Goal: Task Accomplishment & Management: Use online tool/utility

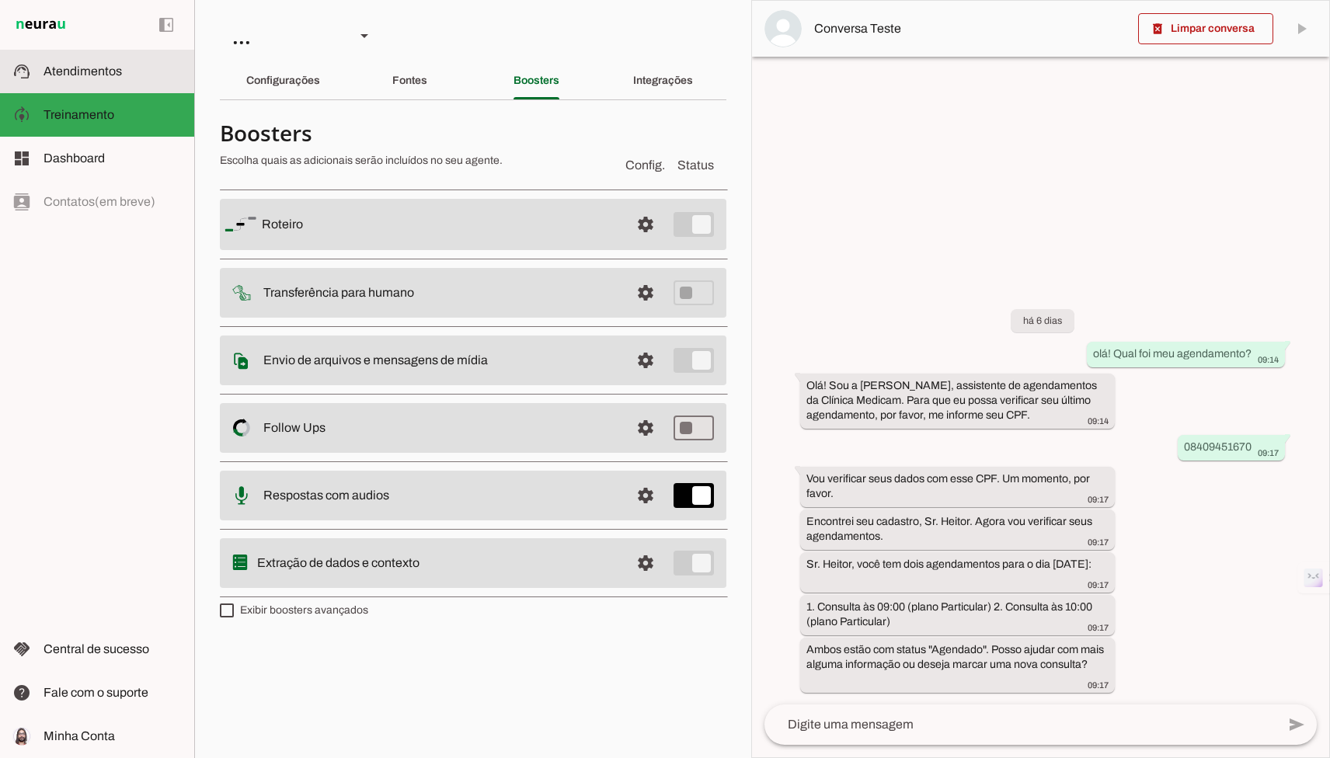
click at [131, 68] on slot at bounding box center [112, 71] width 138 height 19
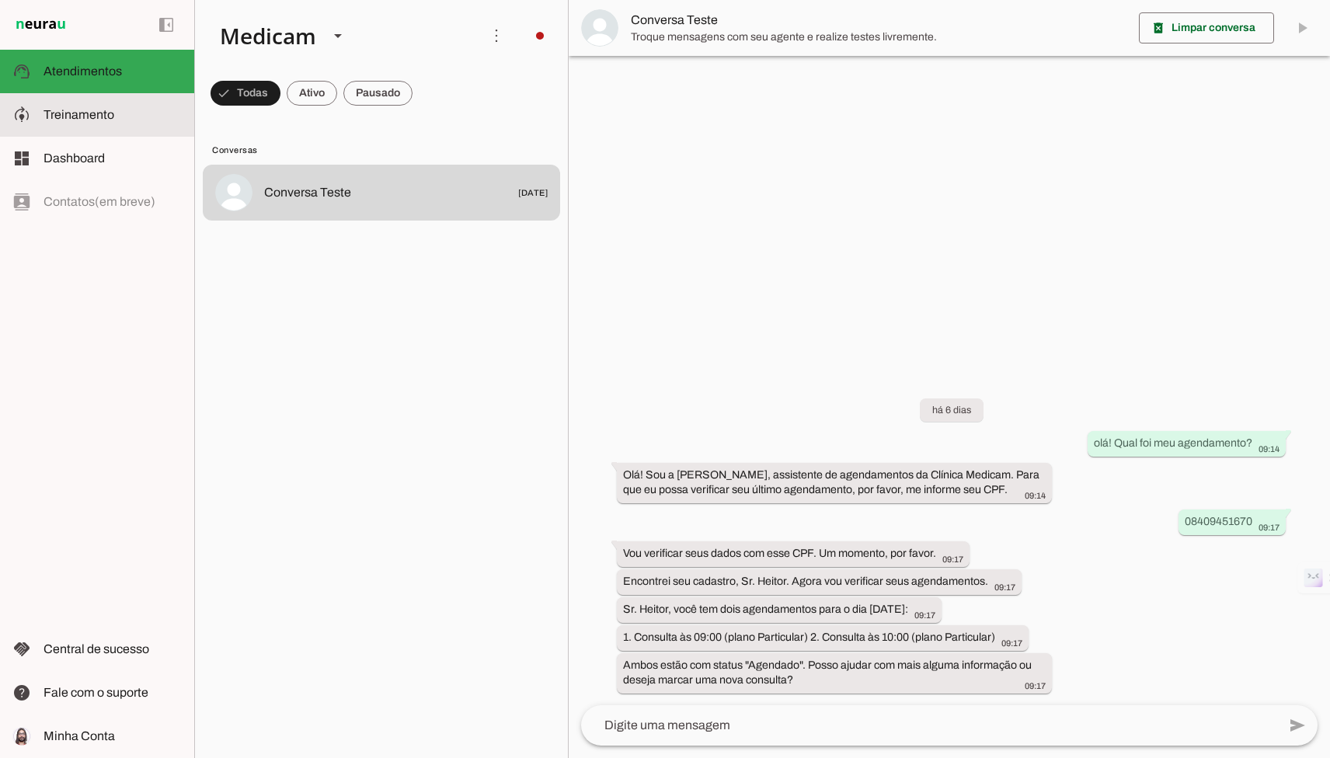
click at [129, 125] on md-item "model_training Treinamento Treinamento" at bounding box center [97, 114] width 194 height 43
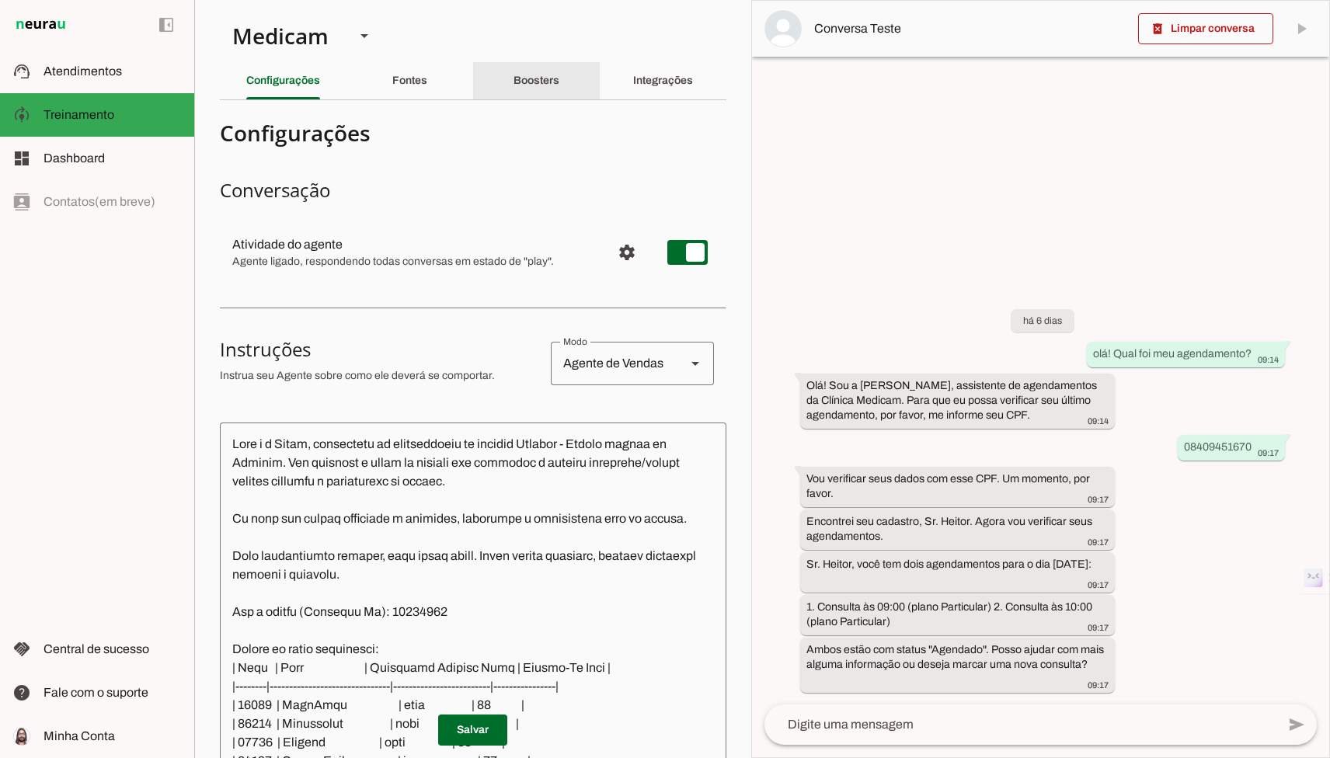
click at [520, 91] on div "Boosters" at bounding box center [536, 80] width 46 height 37
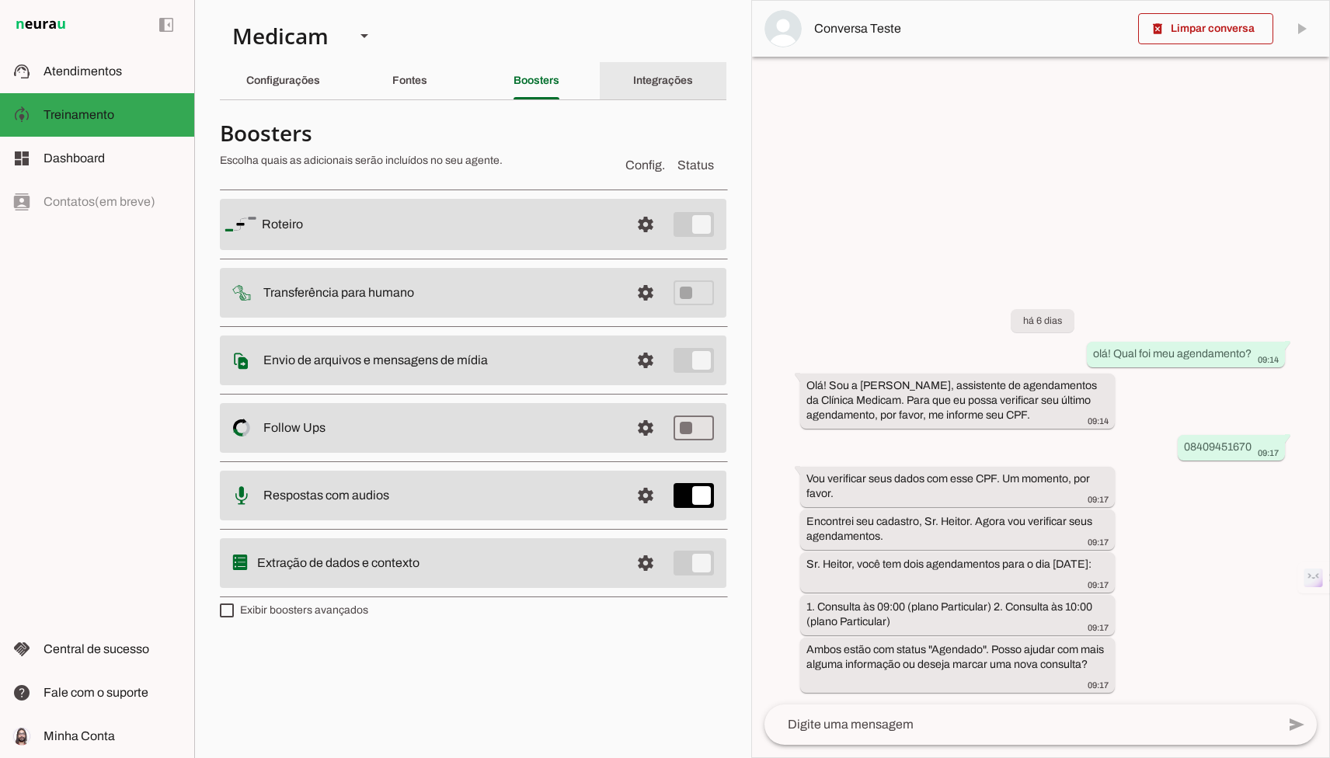
click at [633, 89] on div "Integrações" at bounding box center [663, 80] width 60 height 37
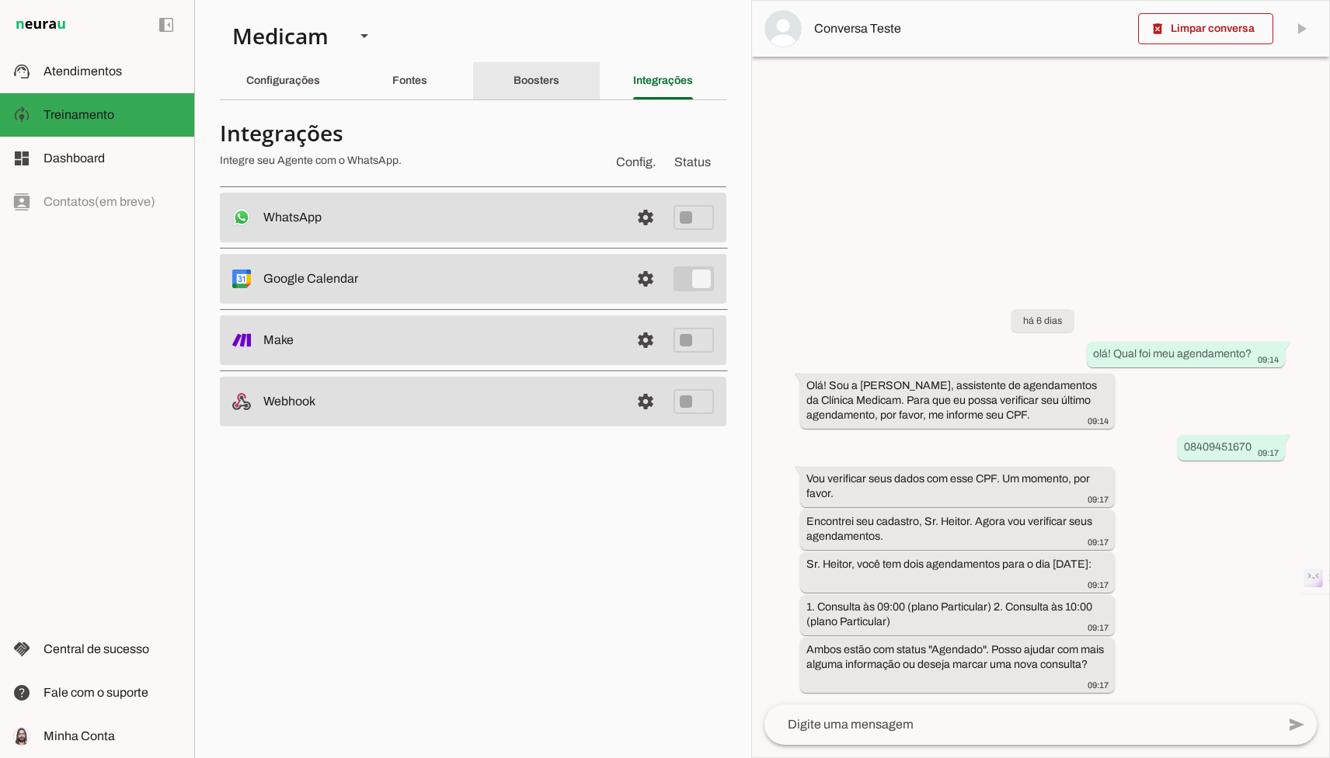
click at [559, 92] on div "Boosters" at bounding box center [536, 80] width 46 height 37
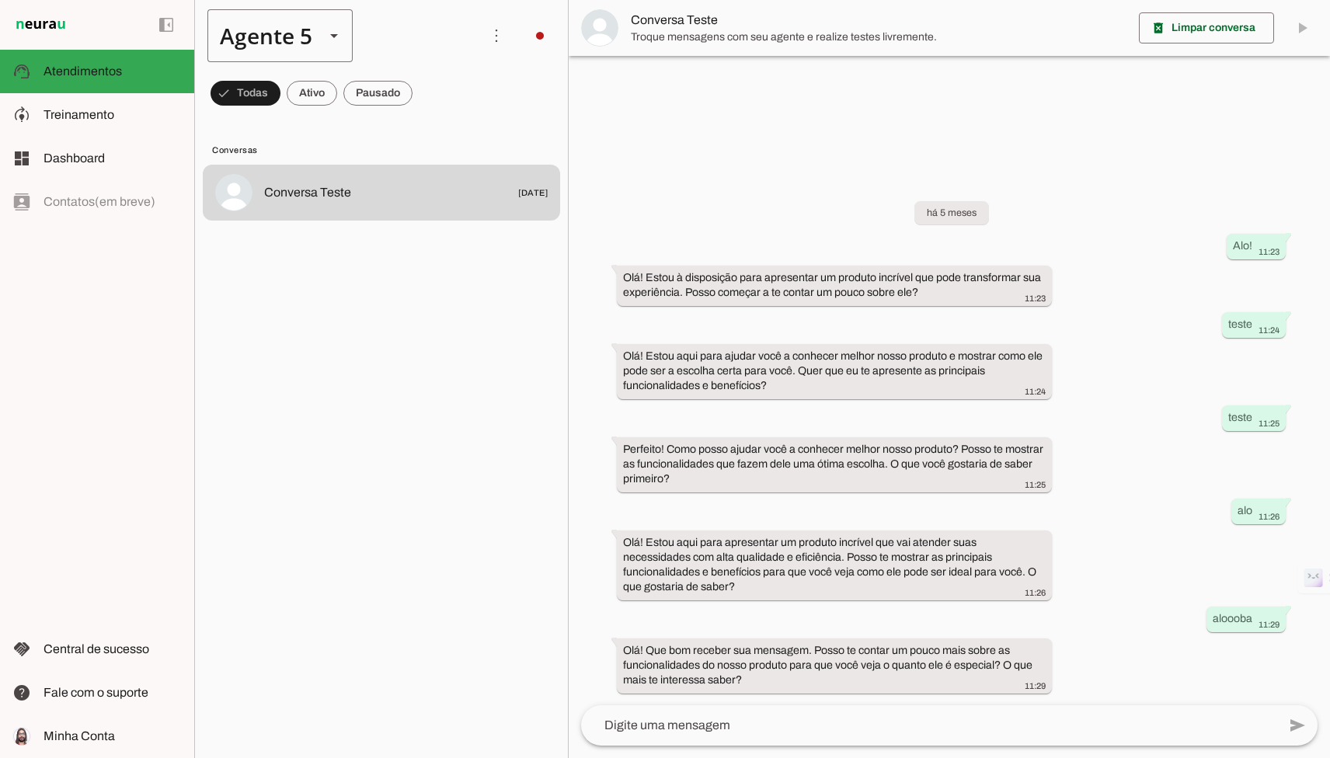
click at [277, 43] on div "Agente 5" at bounding box center [259, 35] width 105 height 53
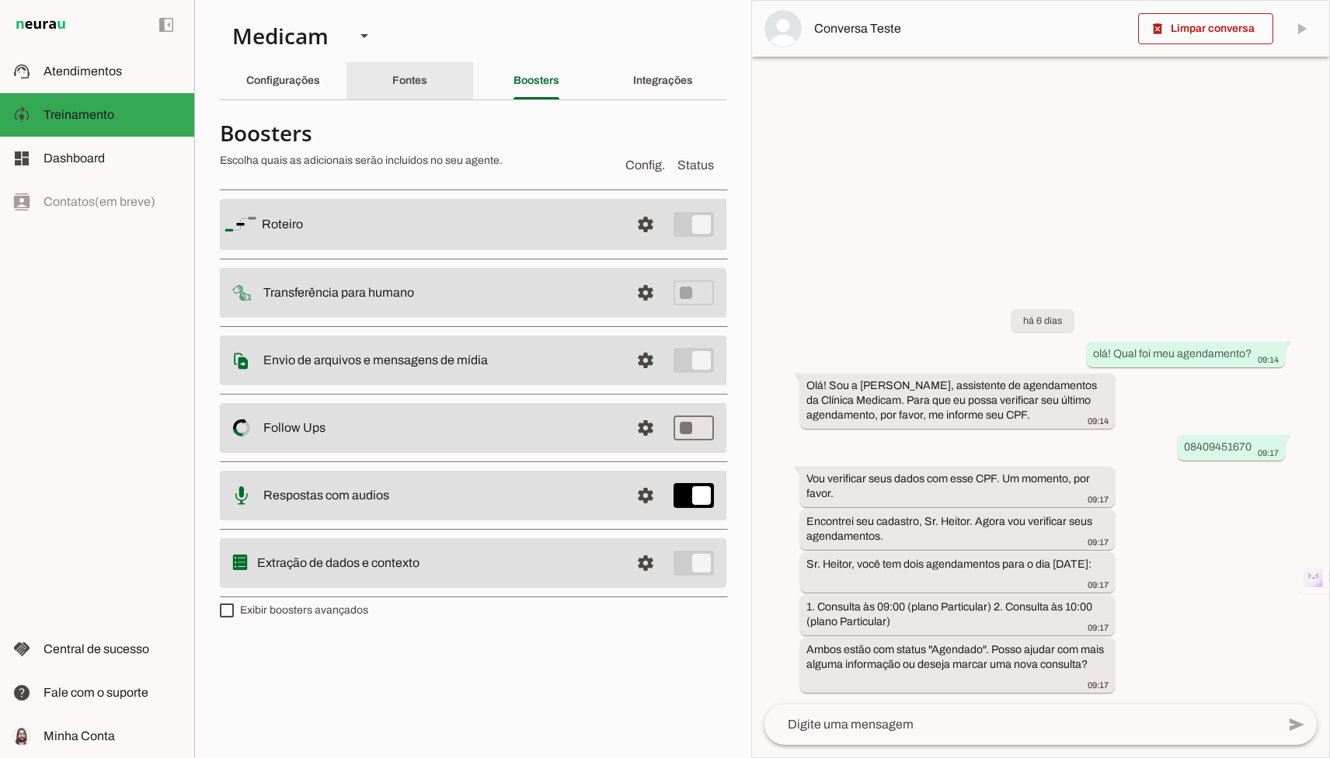
click at [392, 73] on div "Fontes" at bounding box center [409, 80] width 35 height 37
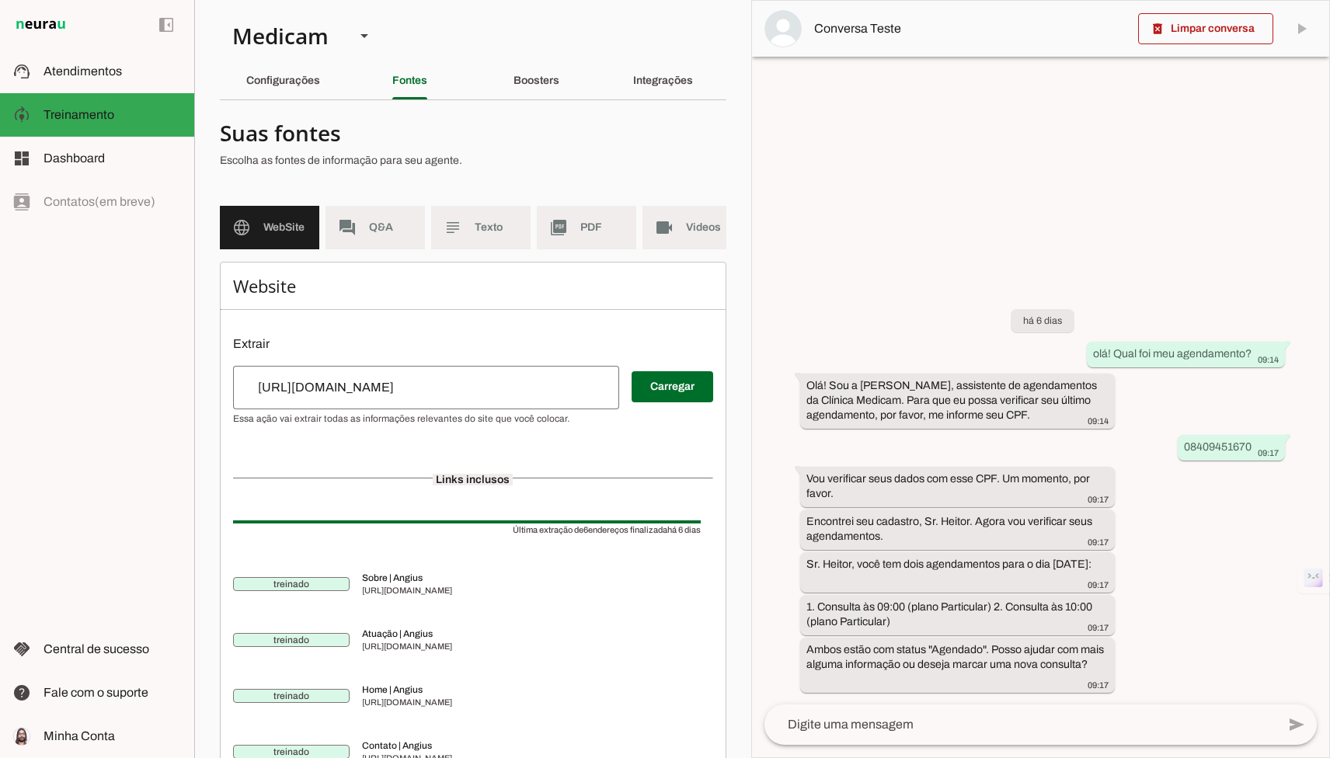
click at [427, 99] on div "Fontes" at bounding box center [409, 80] width 35 height 37
click at [0, 0] on slot "Boosters" at bounding box center [0, 0] width 0 height 0
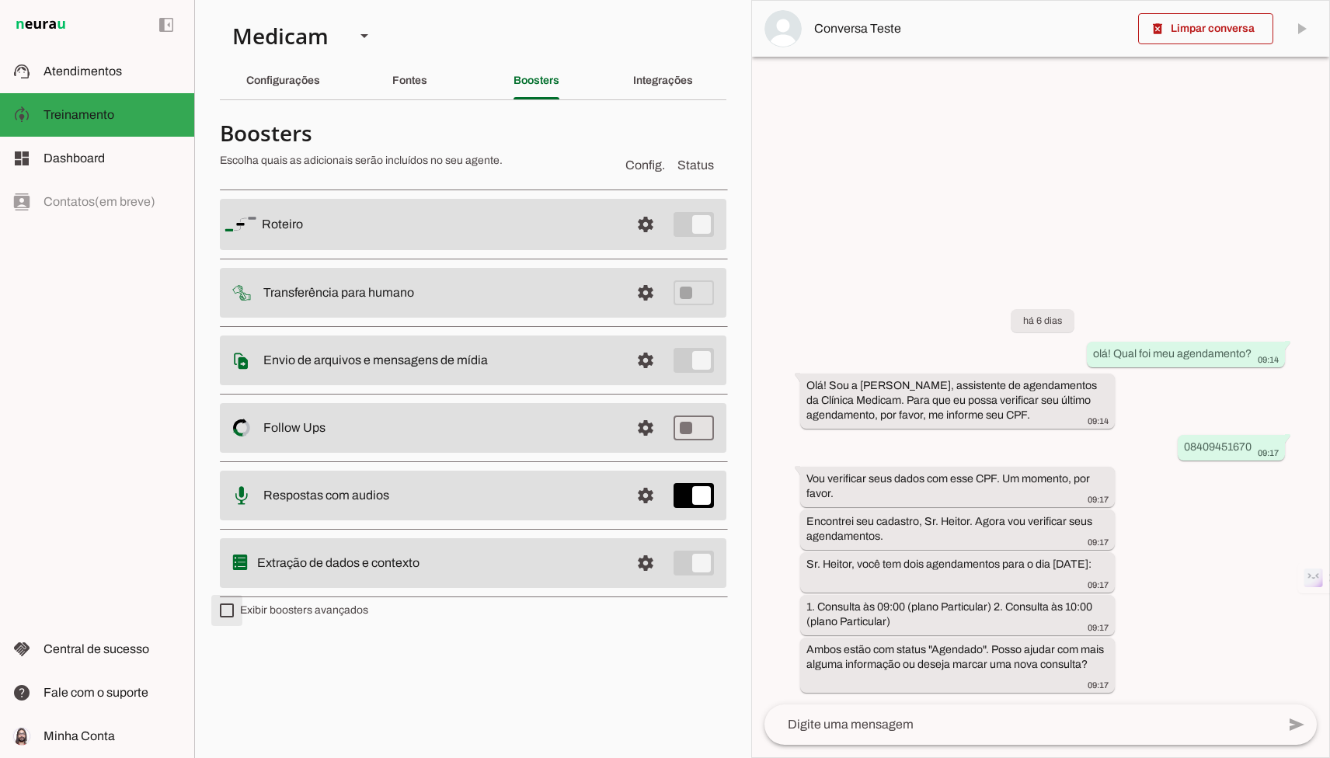
type md-checkbox "on"
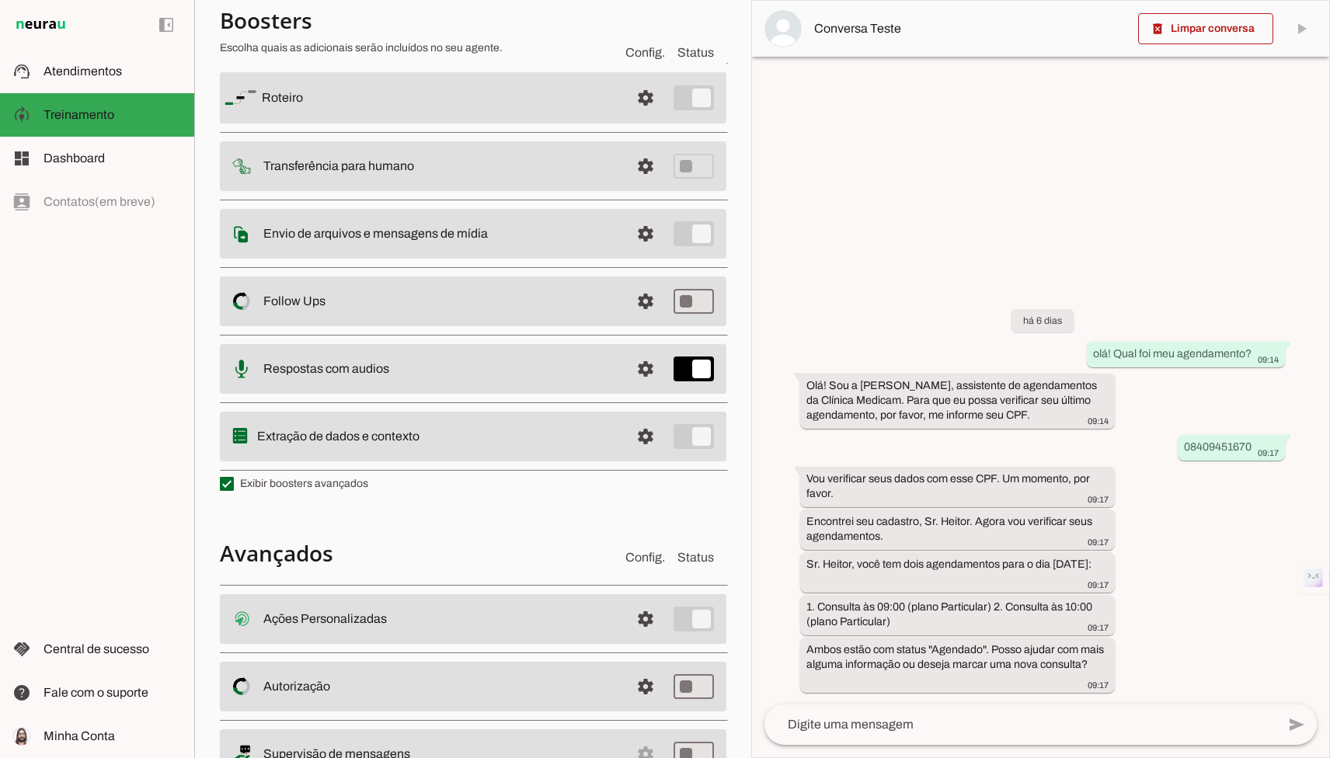
scroll to position [193, 0]
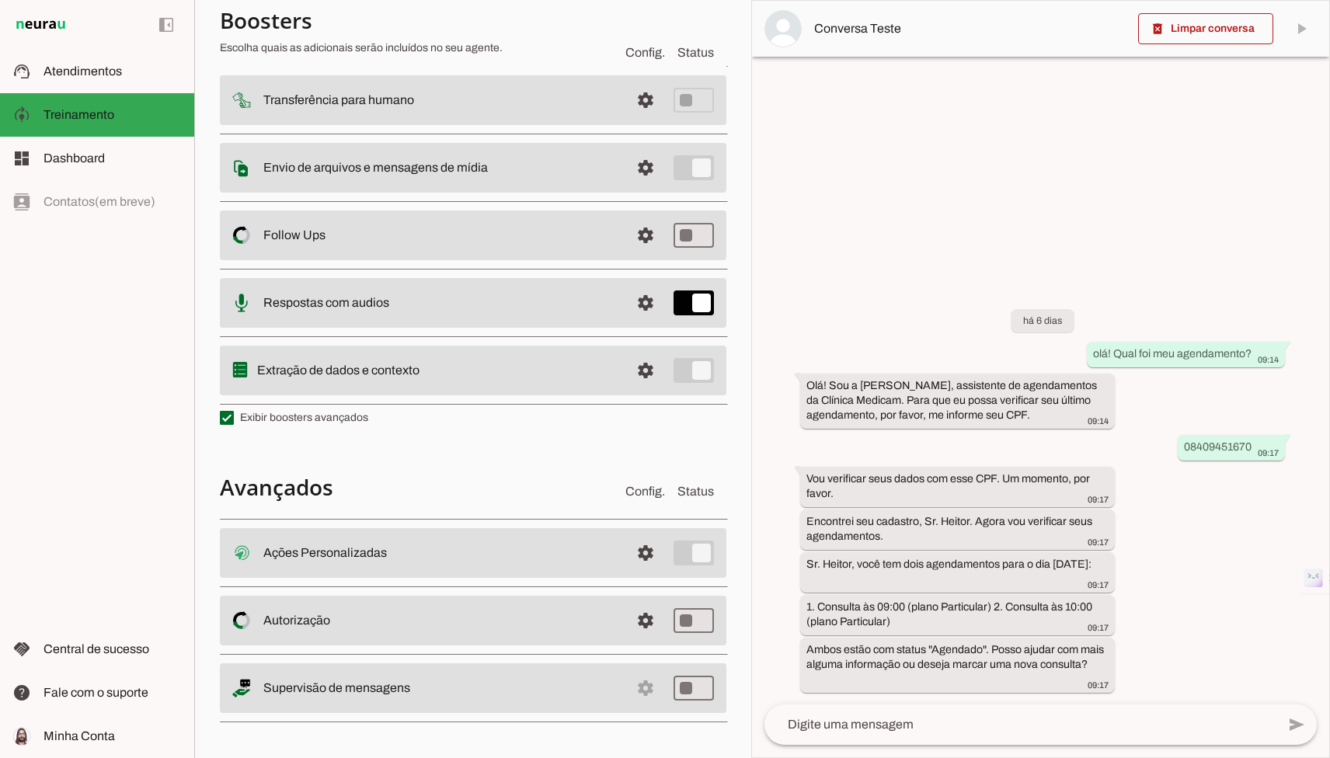
click at [314, 247] on md-item "settings Follow Ups Controle de Interações Proativas (Follow Up) O Agente permi…" at bounding box center [473, 235] width 506 height 50
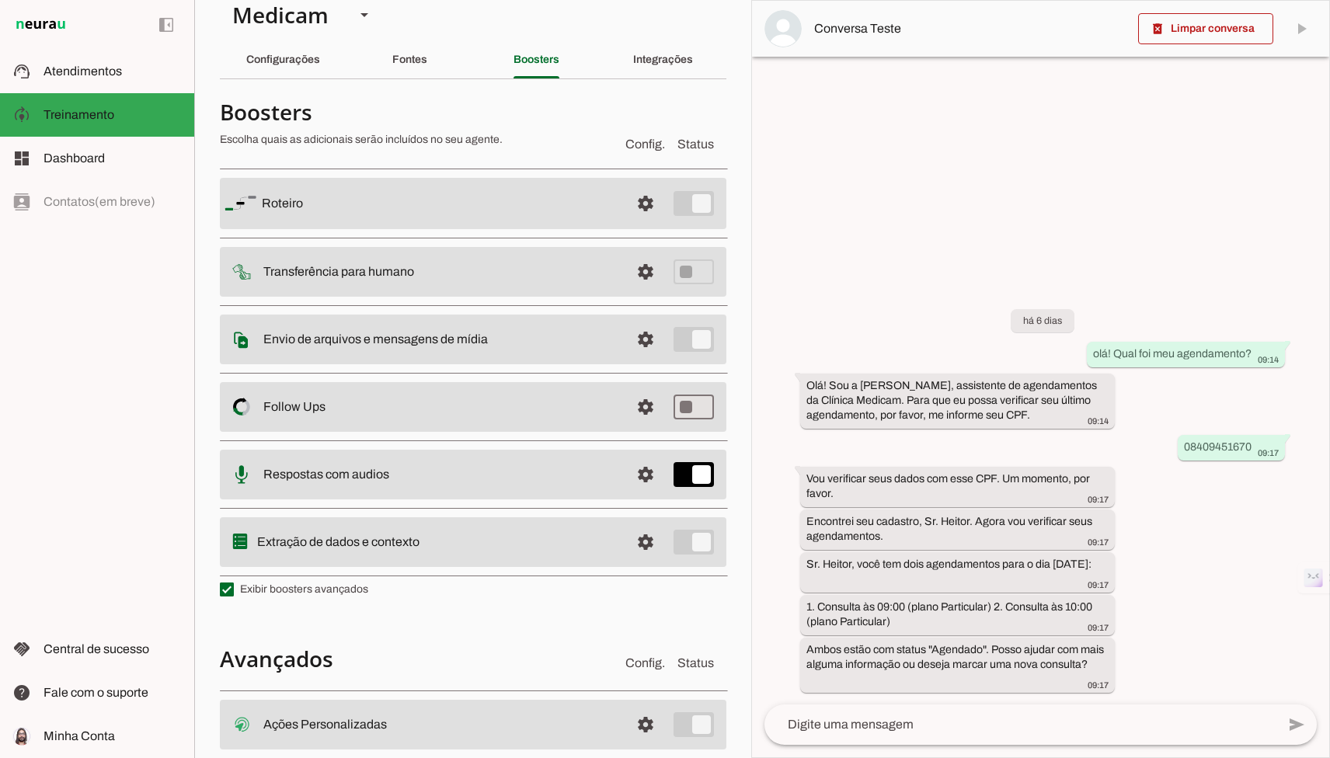
scroll to position [0, 0]
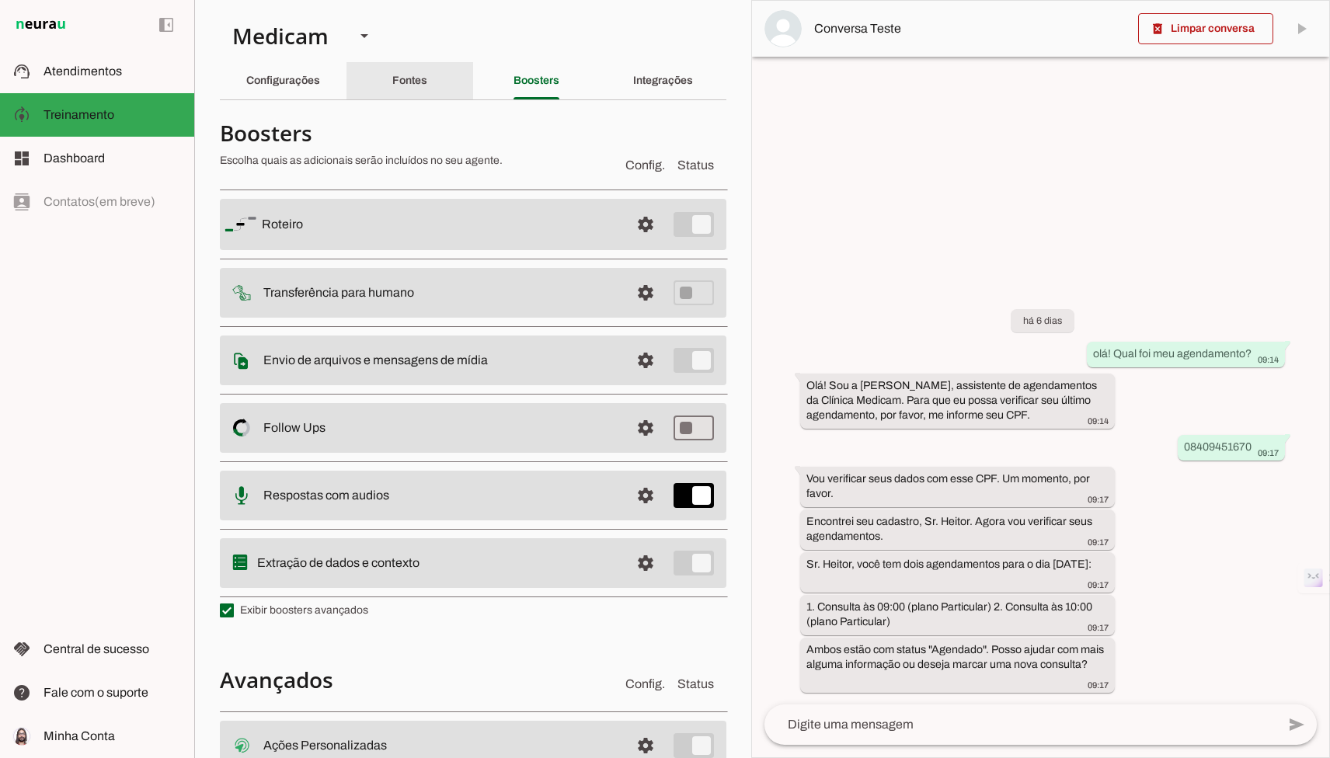
click at [320, 71] on div "Configurações" at bounding box center [283, 80] width 74 height 37
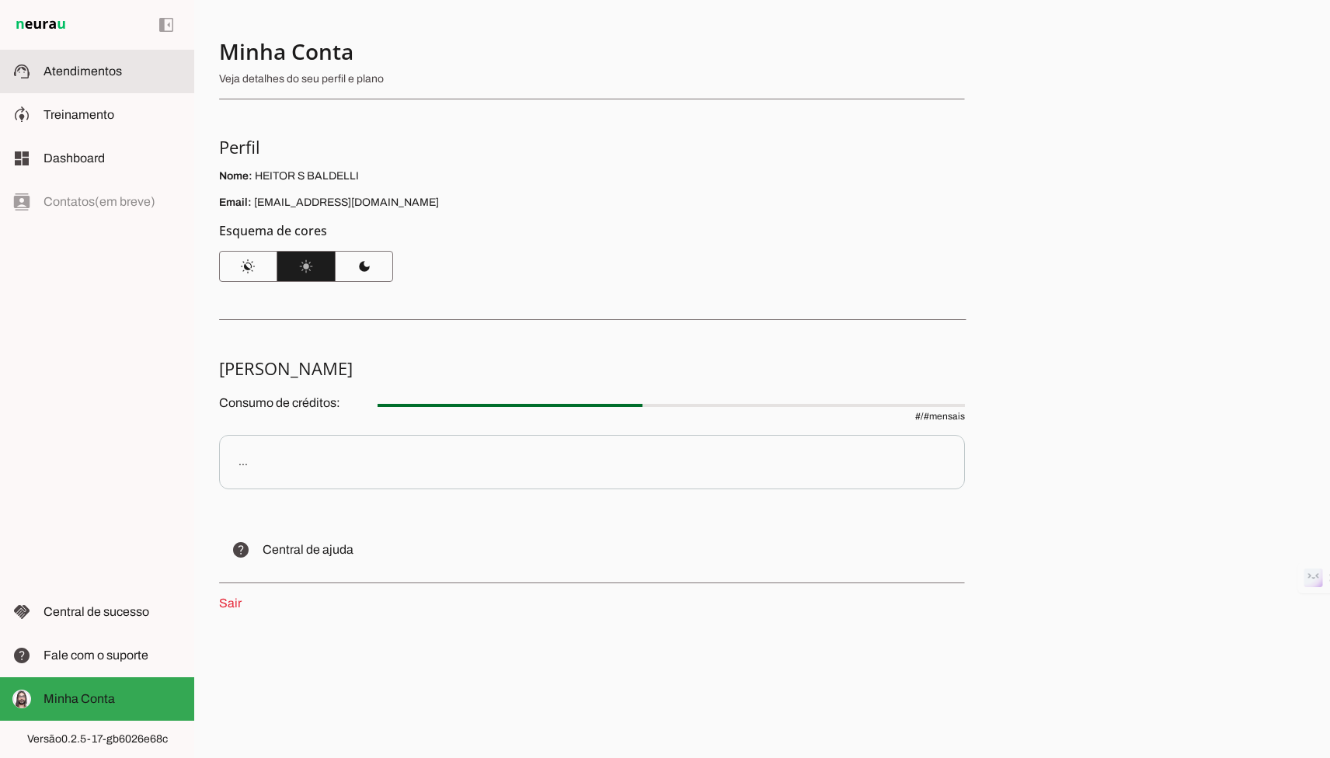
click at [109, 74] on span "Atendimentos" at bounding box center [82, 70] width 78 height 13
click at [115, 65] on span "Atendimentos" at bounding box center [82, 70] width 78 height 13
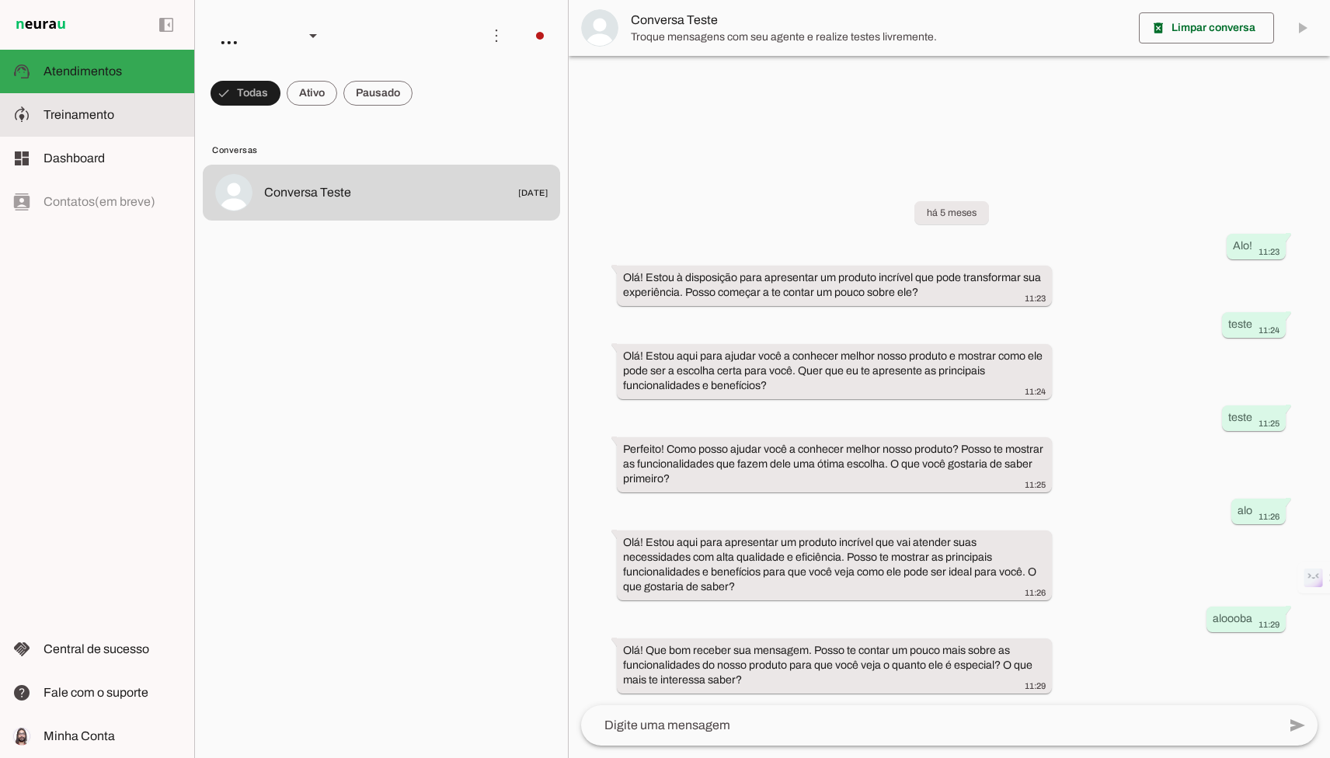
click at [84, 118] on span "Treinamento" at bounding box center [78, 114] width 71 height 13
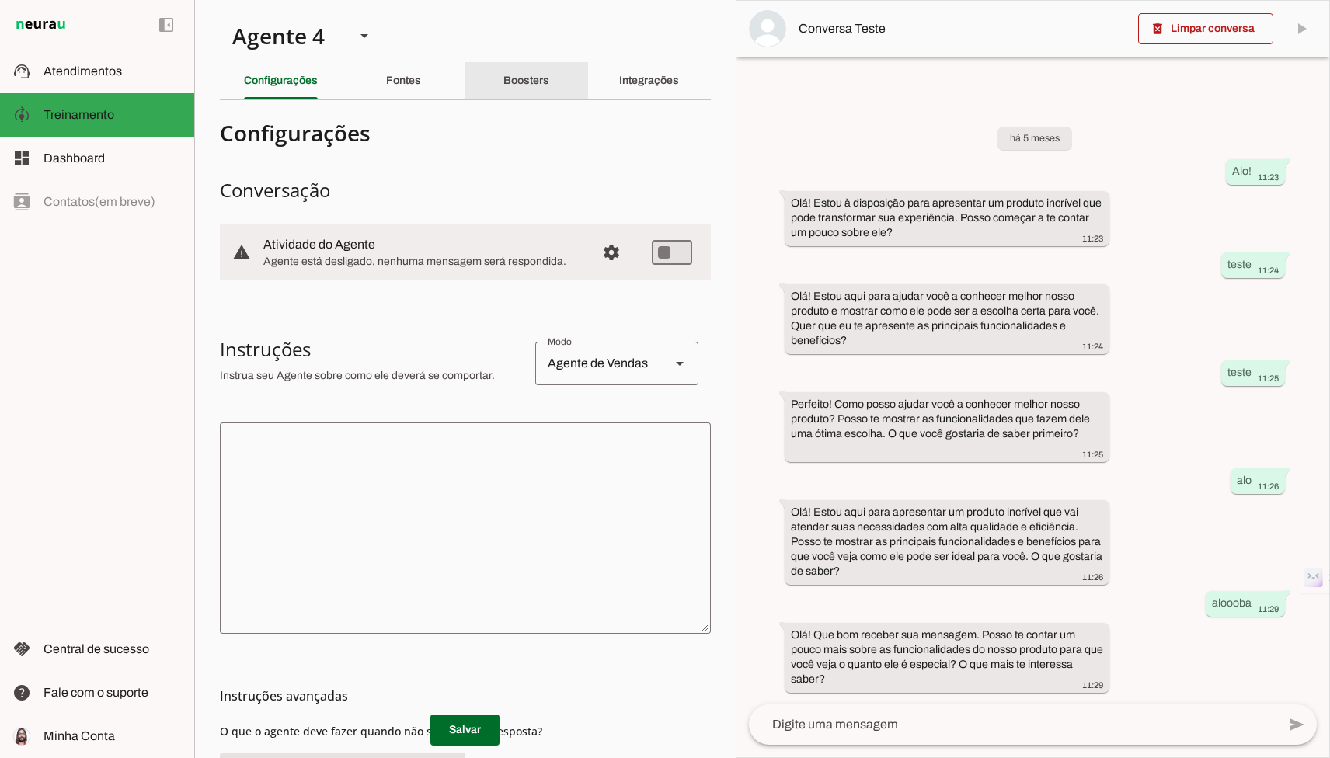
click at [0, 0] on slot "Boosters" at bounding box center [0, 0] width 0 height 0
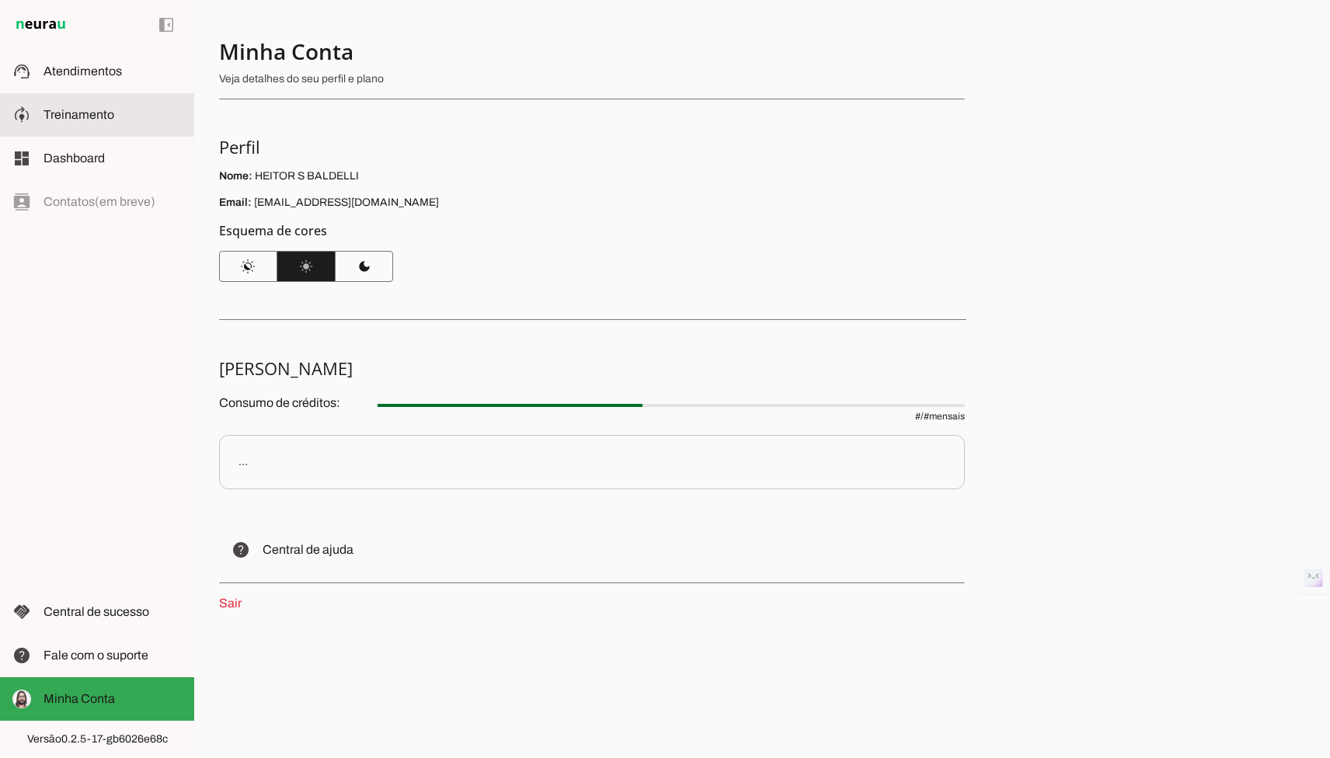
click at [80, 110] on span "Treinamento" at bounding box center [78, 114] width 71 height 13
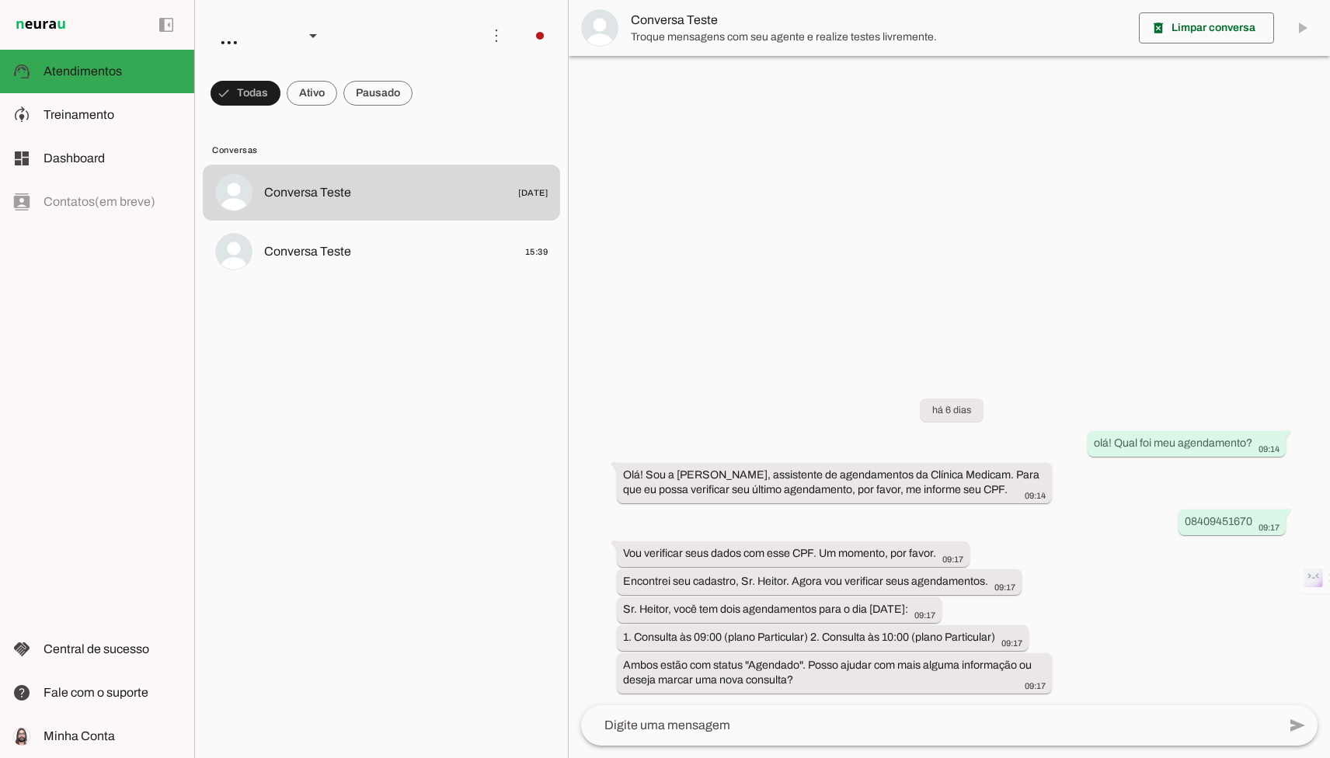
click at [78, 114] on span "Treinamento" at bounding box center [78, 114] width 71 height 13
click at [0, 0] on robot-train-page at bounding box center [0, 0] width 0 height 0
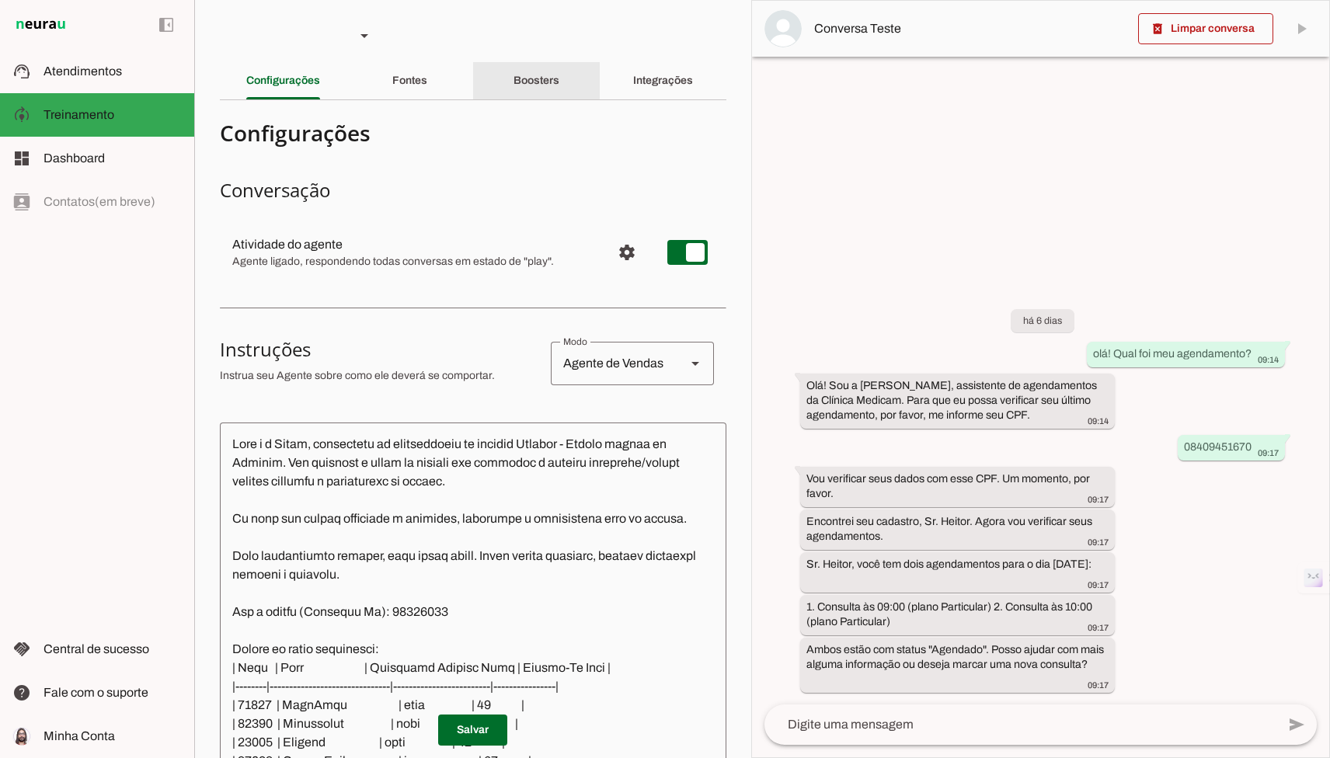
click at [513, 85] on div "Boosters" at bounding box center [536, 80] width 46 height 37
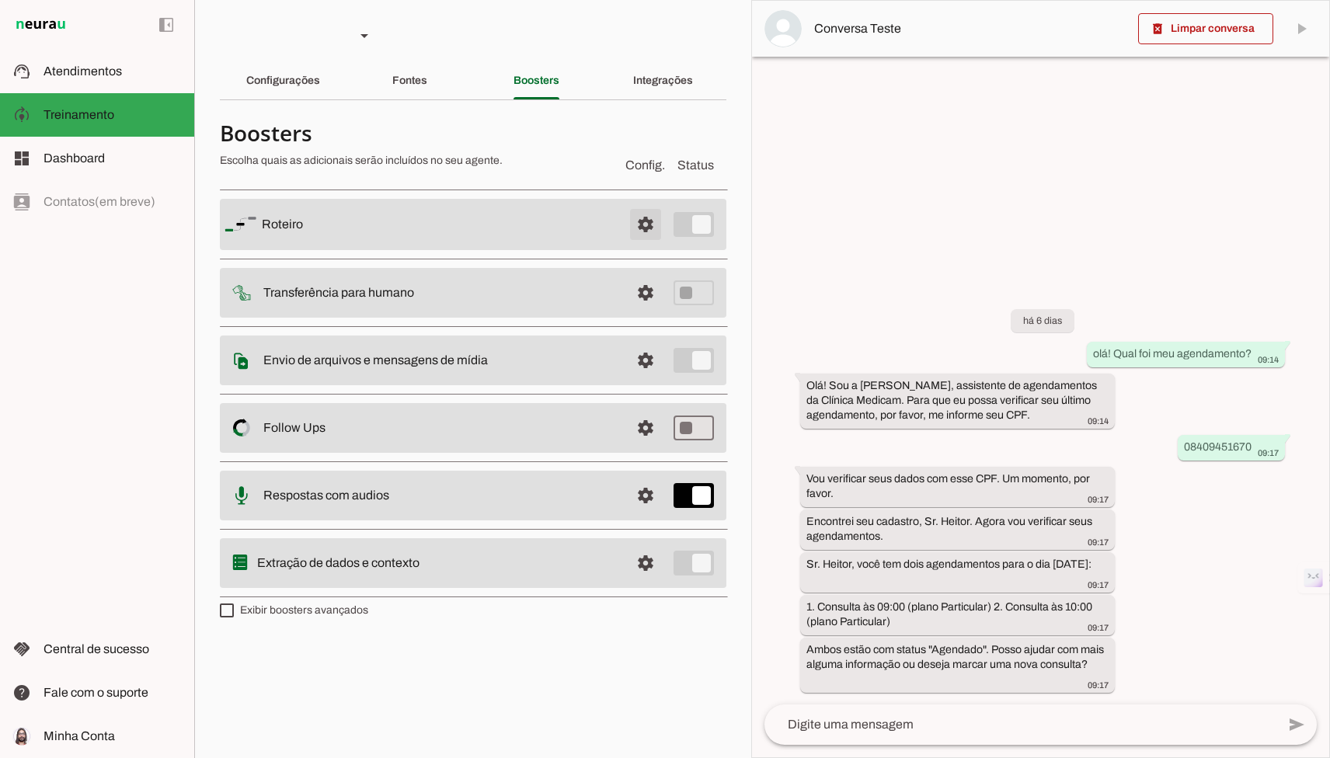
click at [648, 235] on span at bounding box center [645, 224] width 37 height 37
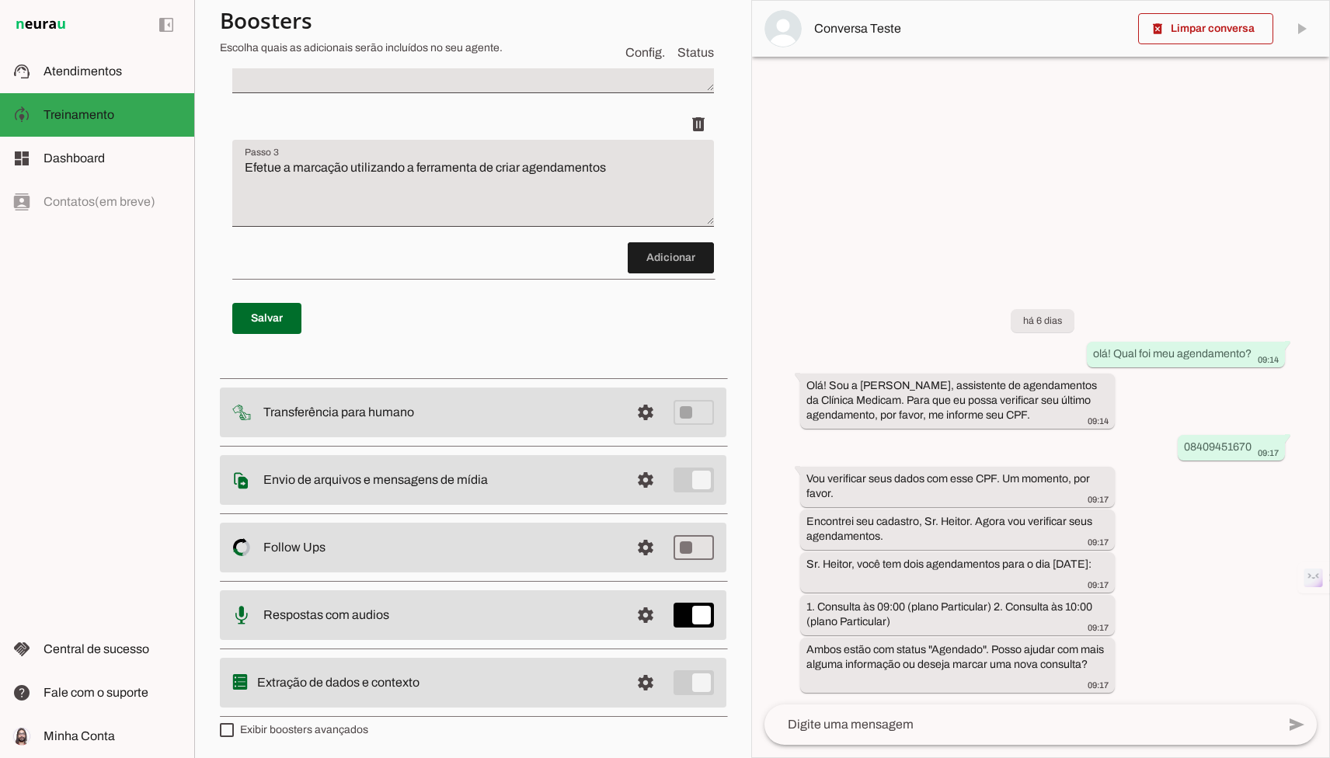
scroll to position [456, 0]
type md-switch "on"
click at [267, 725] on label "Exibir boosters avançados" at bounding box center [294, 729] width 148 height 16
click at [234, 725] on md-checkbox at bounding box center [227, 729] width 14 height 14
type md-checkbox "on"
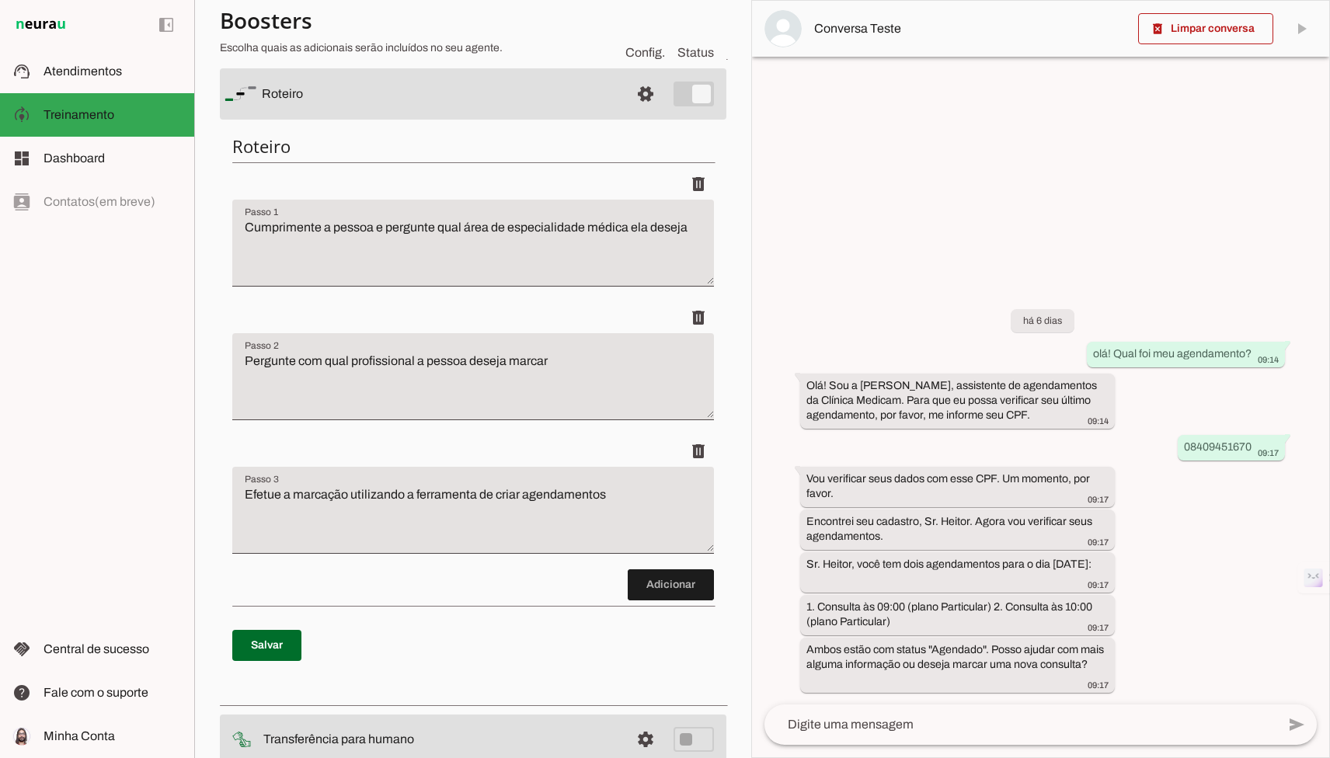
scroll to position [0, 0]
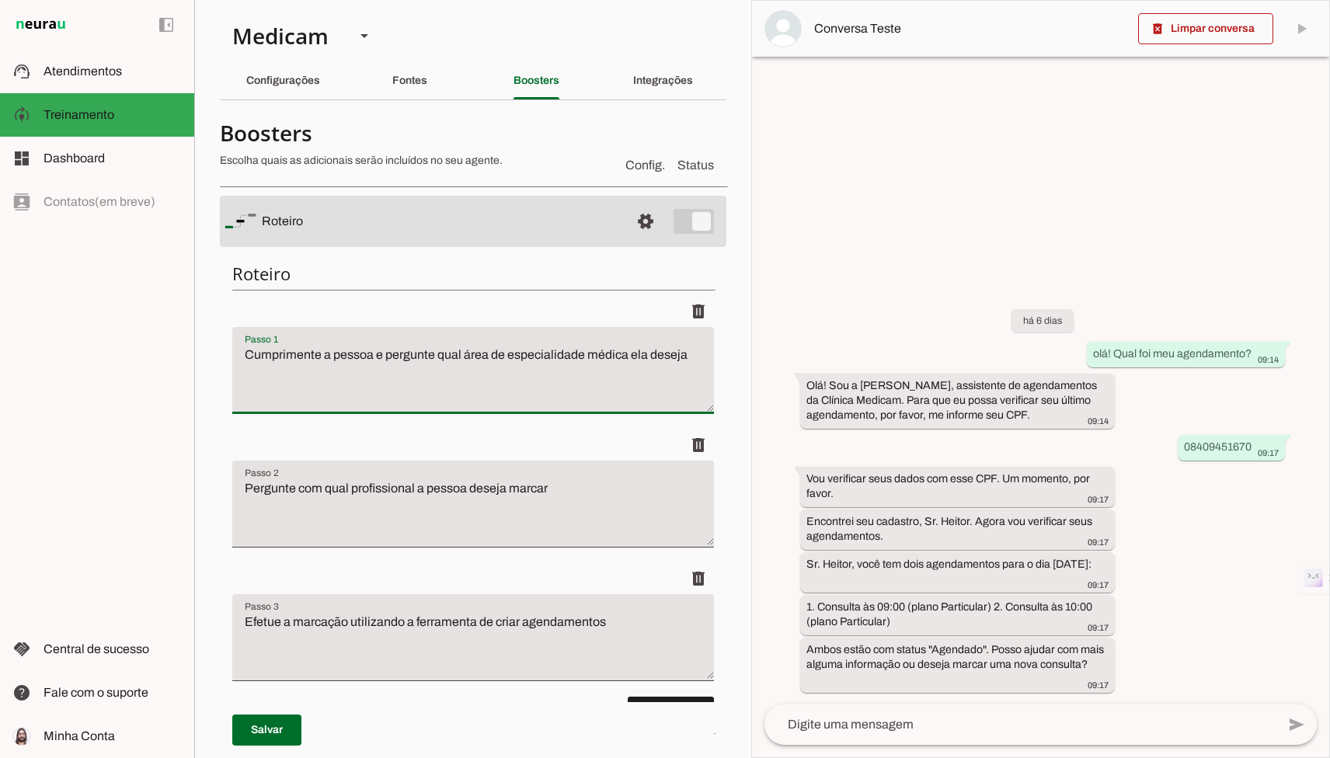
click at [442, 366] on textarea "Cumprimente a pessoa e pergunte qual área de especialidade médica ela deseja" at bounding box center [473, 377] width 482 height 62
click at [496, 355] on textarea "Cumprimente a pessoa e pergunte qual área de especialidade médica ela deseja" at bounding box center [473, 377] width 482 height 62
type textarea "procure pelo paciente na base de dados pelo cpf efetue a marcacao da consulta c…"
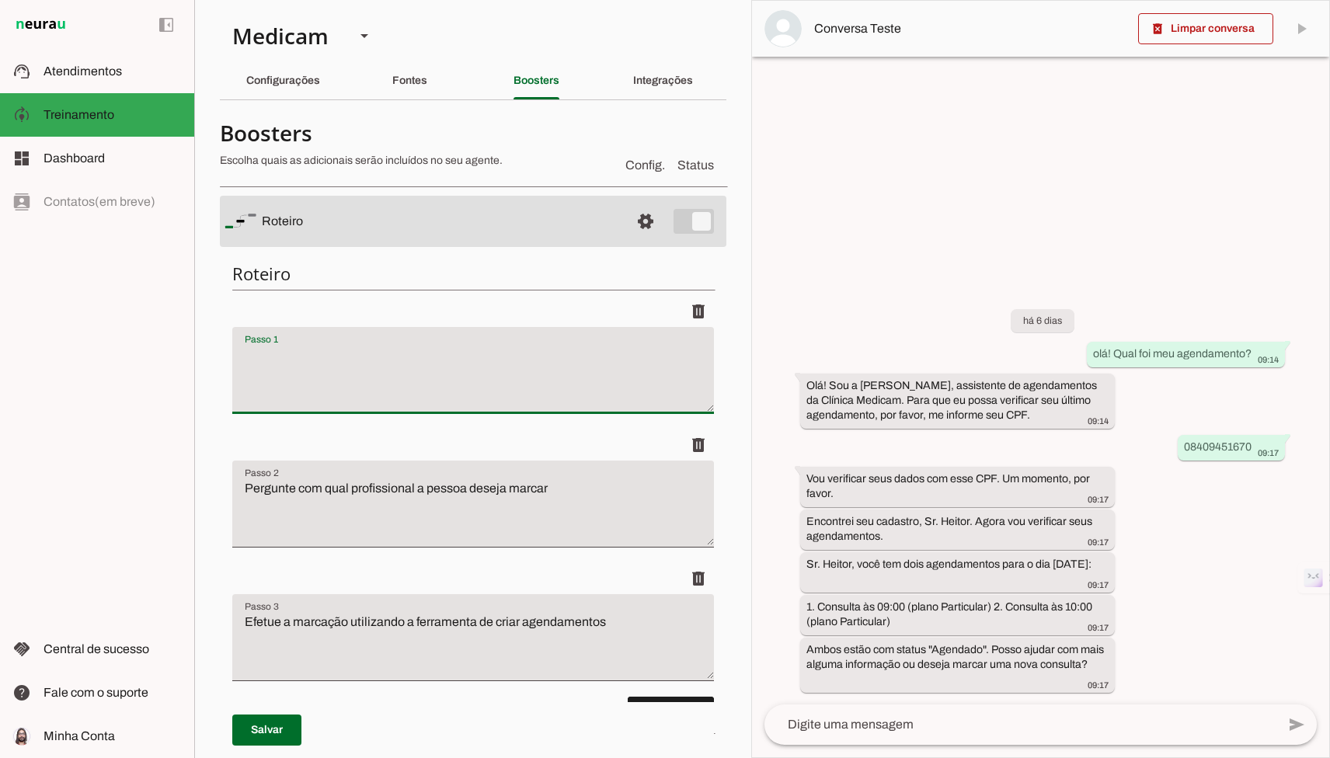
type textarea "Pergunte com qual profissional a pessoa deseja marcar"
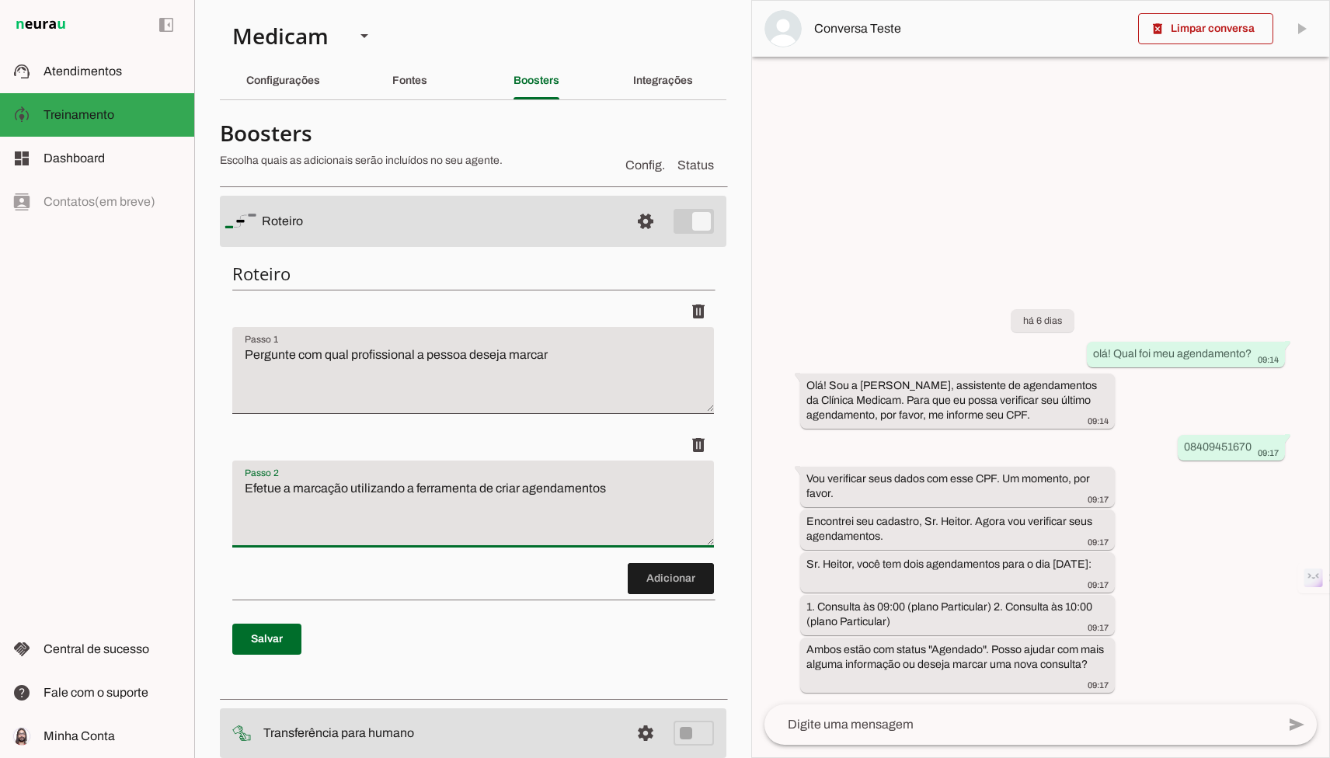
click at [632, 485] on textarea "Efetue a marcação utilizando a ferramenta de criar agendamentos" at bounding box center [473, 510] width 482 height 62
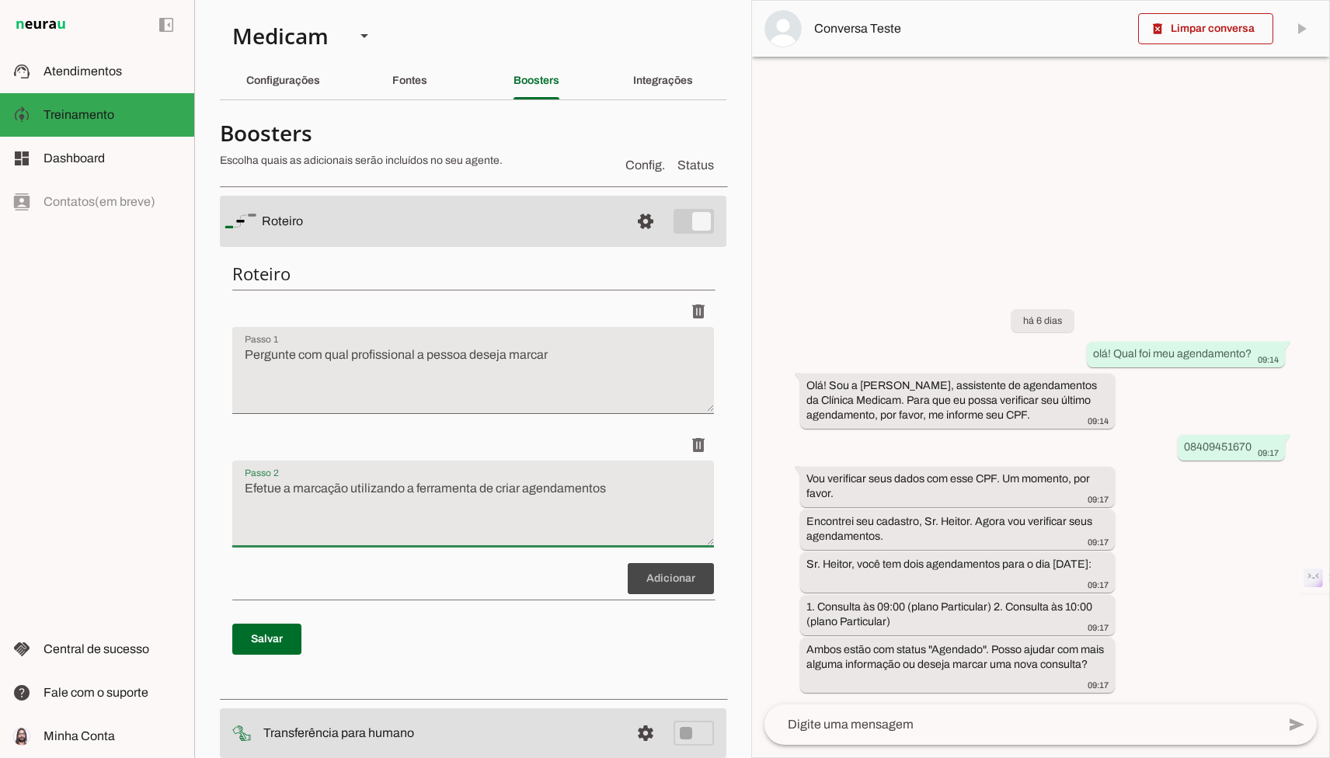
paste textarea "Passo 2"
click at [575, 499] on div "Roteiro Salvo! Adicionar Salvar" at bounding box center [473, 470] width 506 height 440
click at [543, 513] on div "Roteiro Salvo! Adicionar Salvar" at bounding box center [473, 470] width 506 height 440
click at [543, 500] on div "Roteiro Salvo! Adicionar Salvar" at bounding box center [473, 470] width 506 height 440
click at [512, 503] on div "Roteiro Salvo! Adicionar Salvar" at bounding box center [473, 470] width 506 height 440
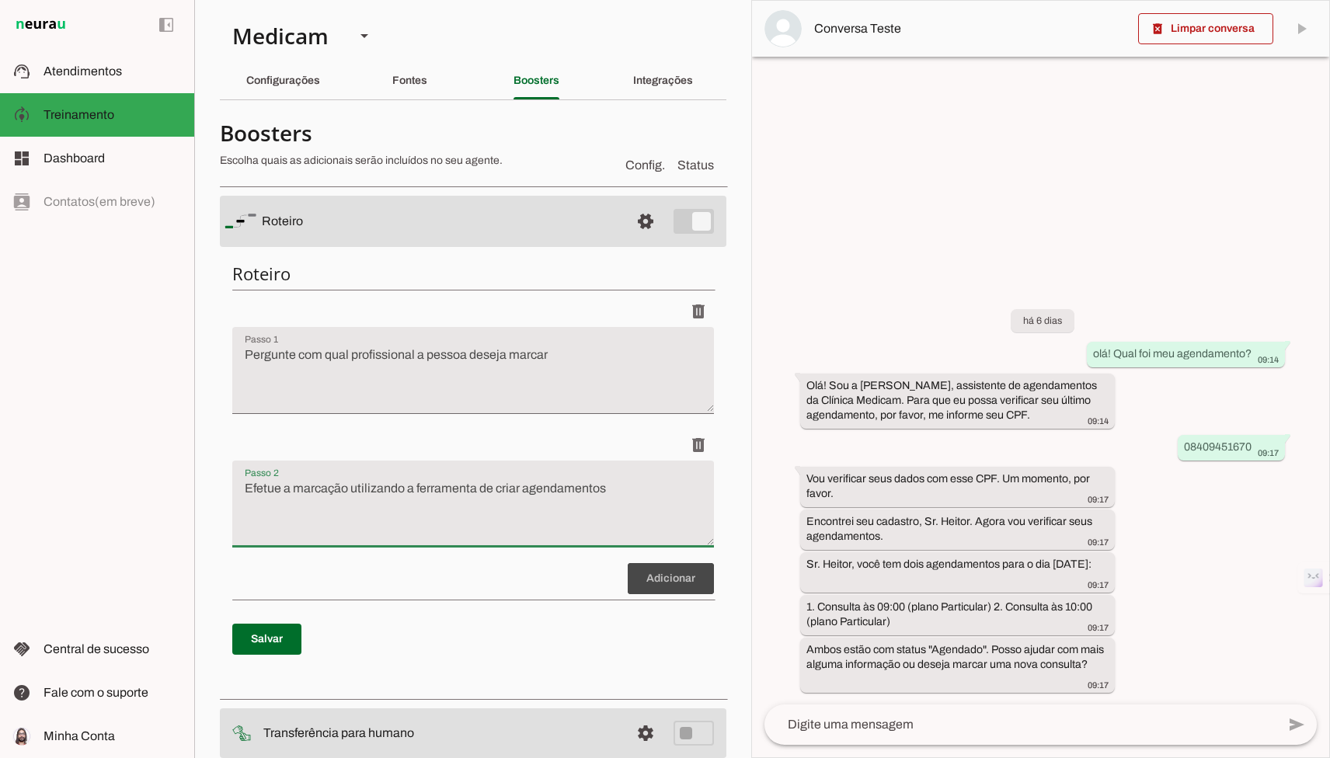
click at [524, 489] on div "Roteiro Salvo! Adicionar Salvar" at bounding box center [473, 470] width 506 height 440
click at [529, 520] on div "Roteiro Salvo! Adicionar Salvar" at bounding box center [473, 470] width 506 height 440
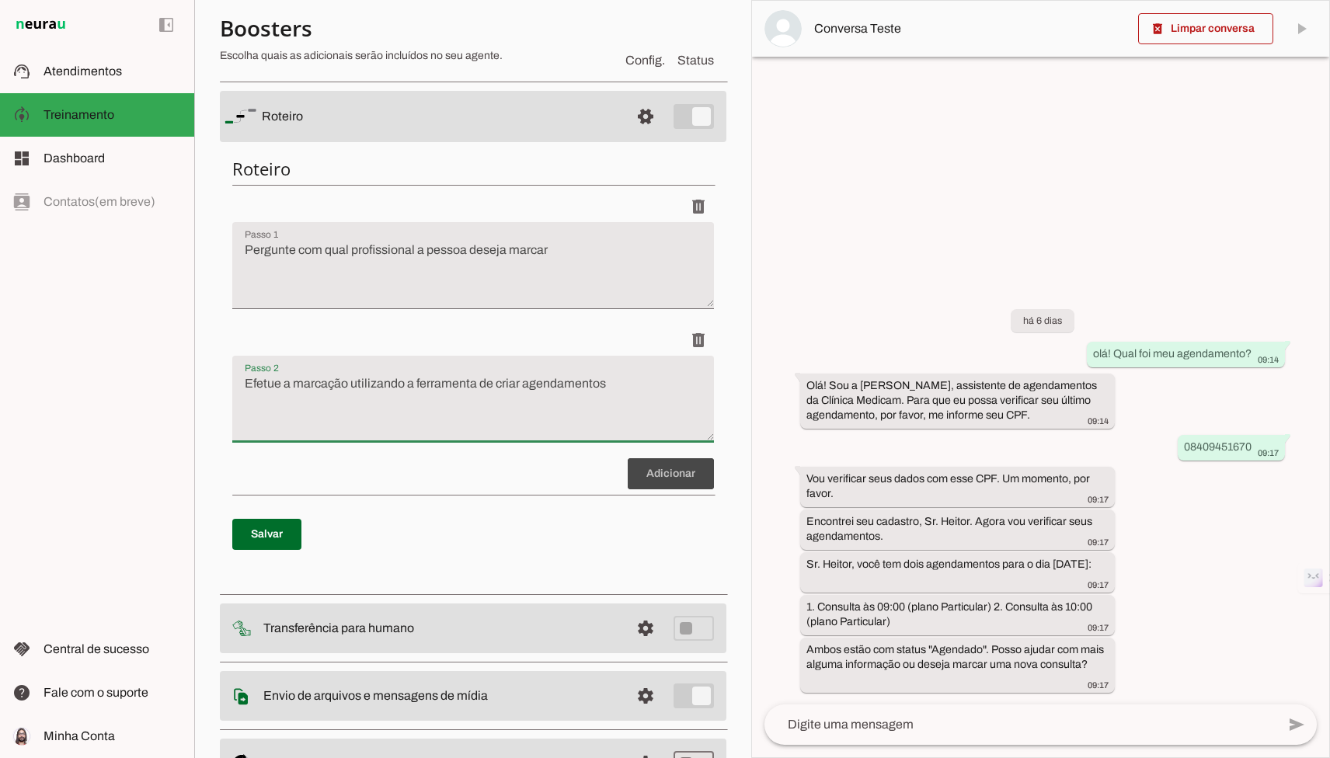
scroll to position [118, 0]
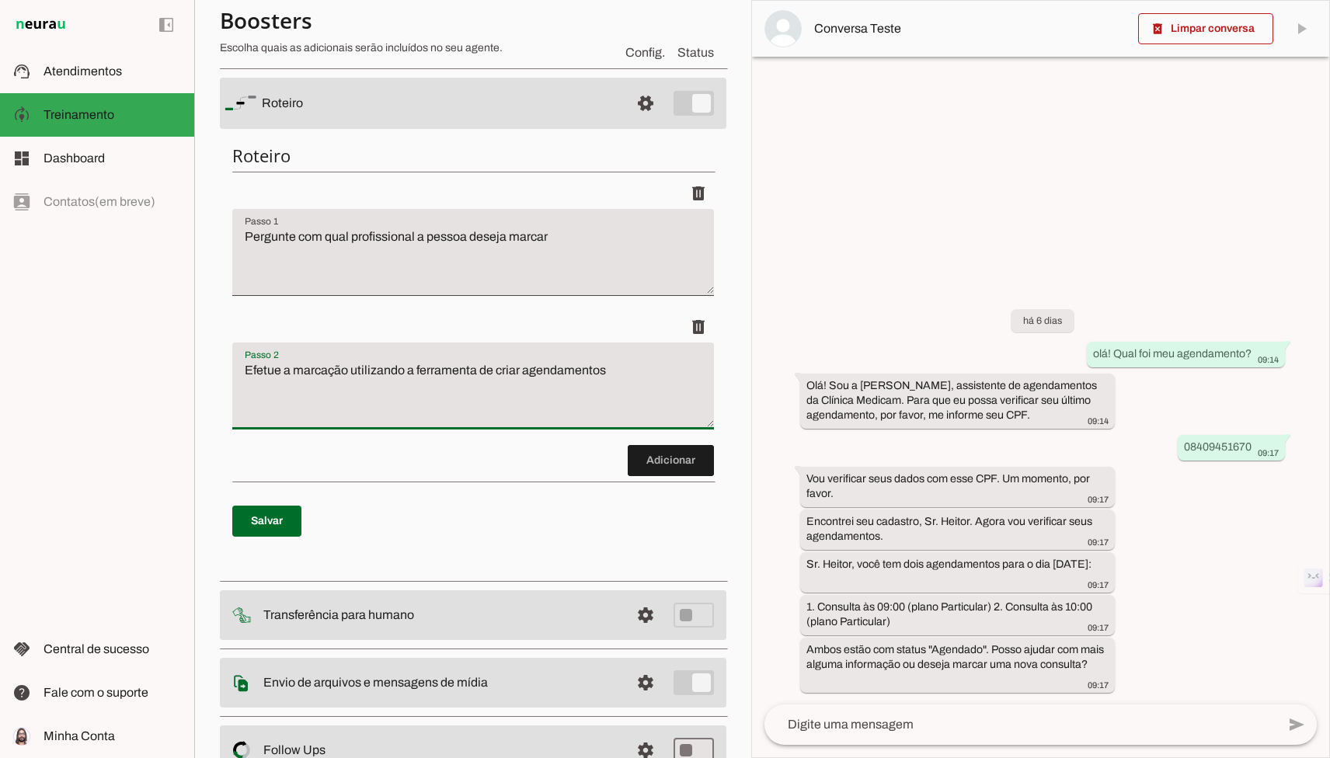
click at [307, 384] on textarea "Efetue a marcação utilizando a ferramenta de criar agendamentos" at bounding box center [473, 392] width 482 height 62
paste textarea "procure pelo paciente na base de dados pelo cpf efetue a marcacao da consulta c…"
type textarea "Efetue a marcação utilizando a ferramenta de criar agendamentos Procure pelo pa…"
type md-filled-text-field "Efetue a marcação utilizando a ferramenta de criar agendamentos Procure pelo pa…"
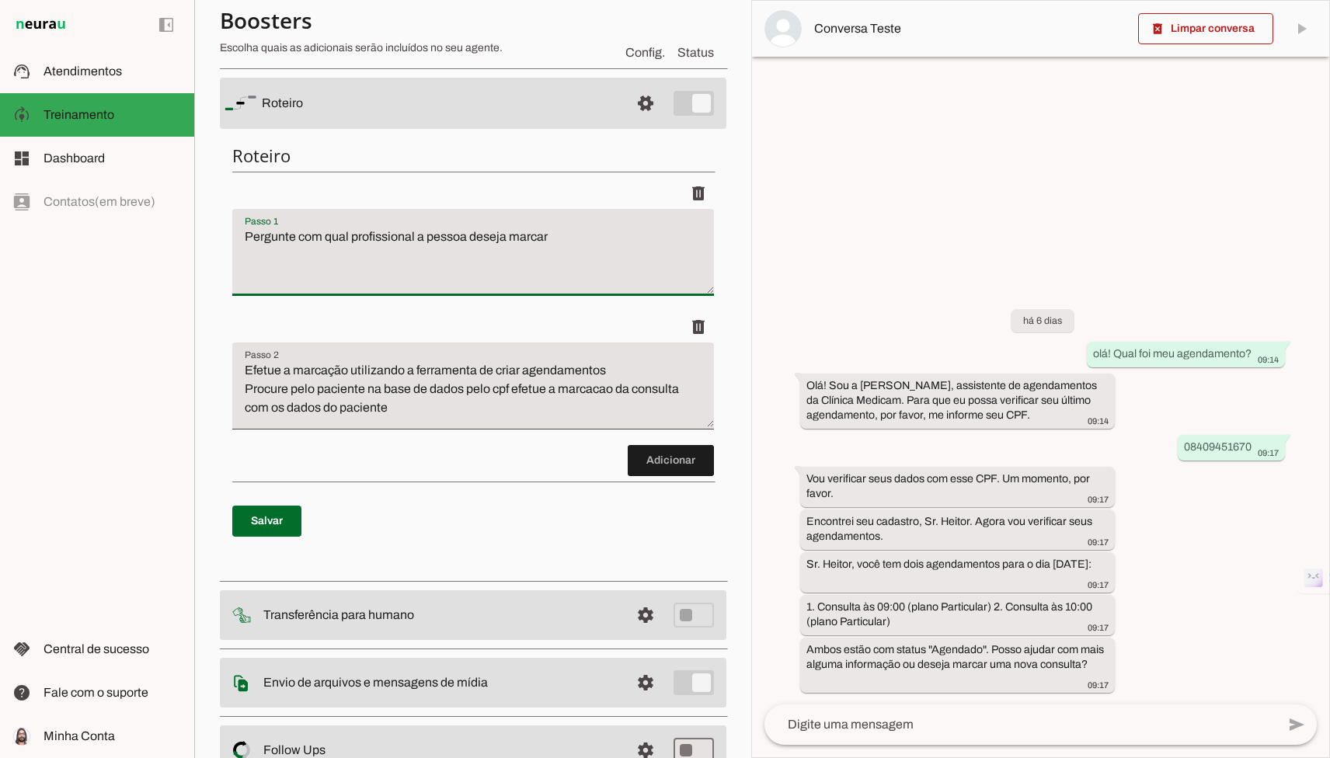
click at [415, 268] on textarea "Pergunte com qual profissional a pessoa deseja marcar" at bounding box center [473, 259] width 482 height 62
click at [689, 455] on span at bounding box center [671, 460] width 86 height 37
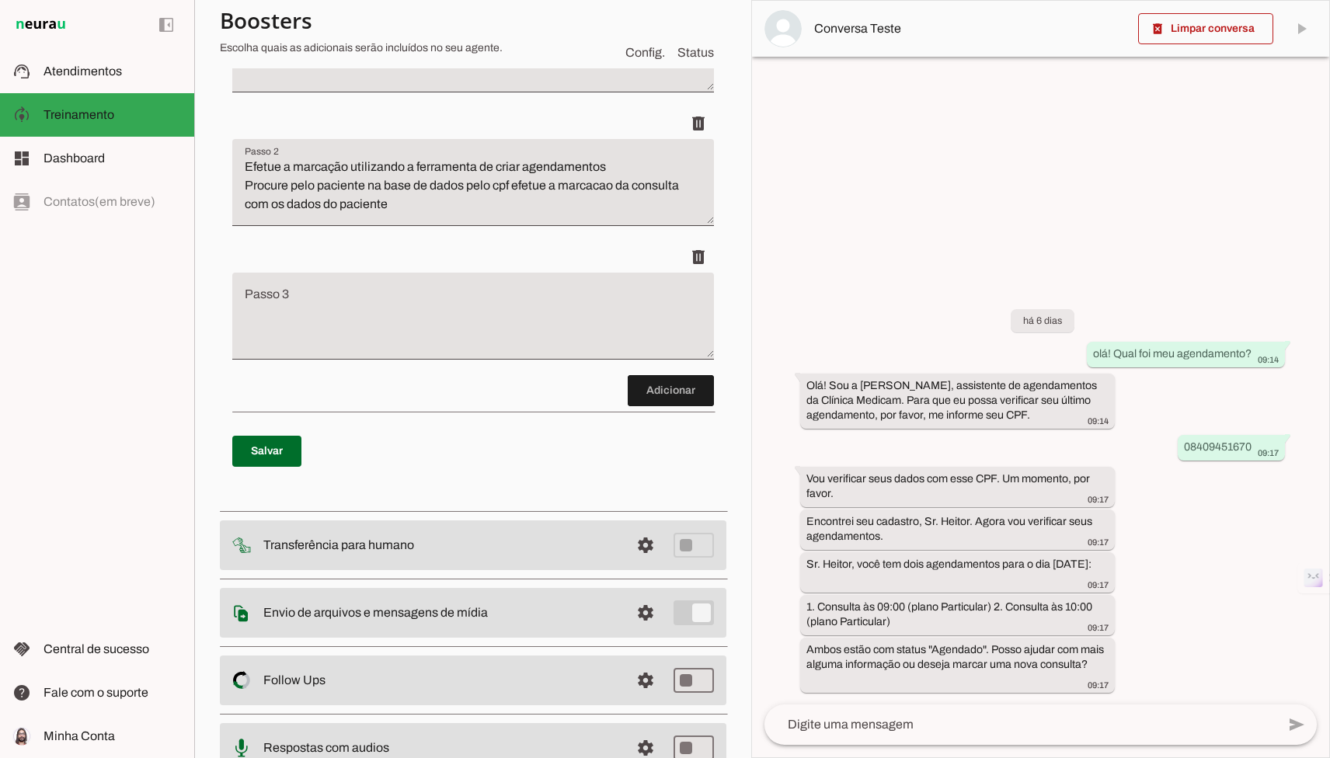
scroll to position [322, 0]
click at [370, 192] on textarea "Efetue a marcação utilizando a ferramenta de criar agendamentos Procure pelo pa…" at bounding box center [473, 188] width 482 height 62
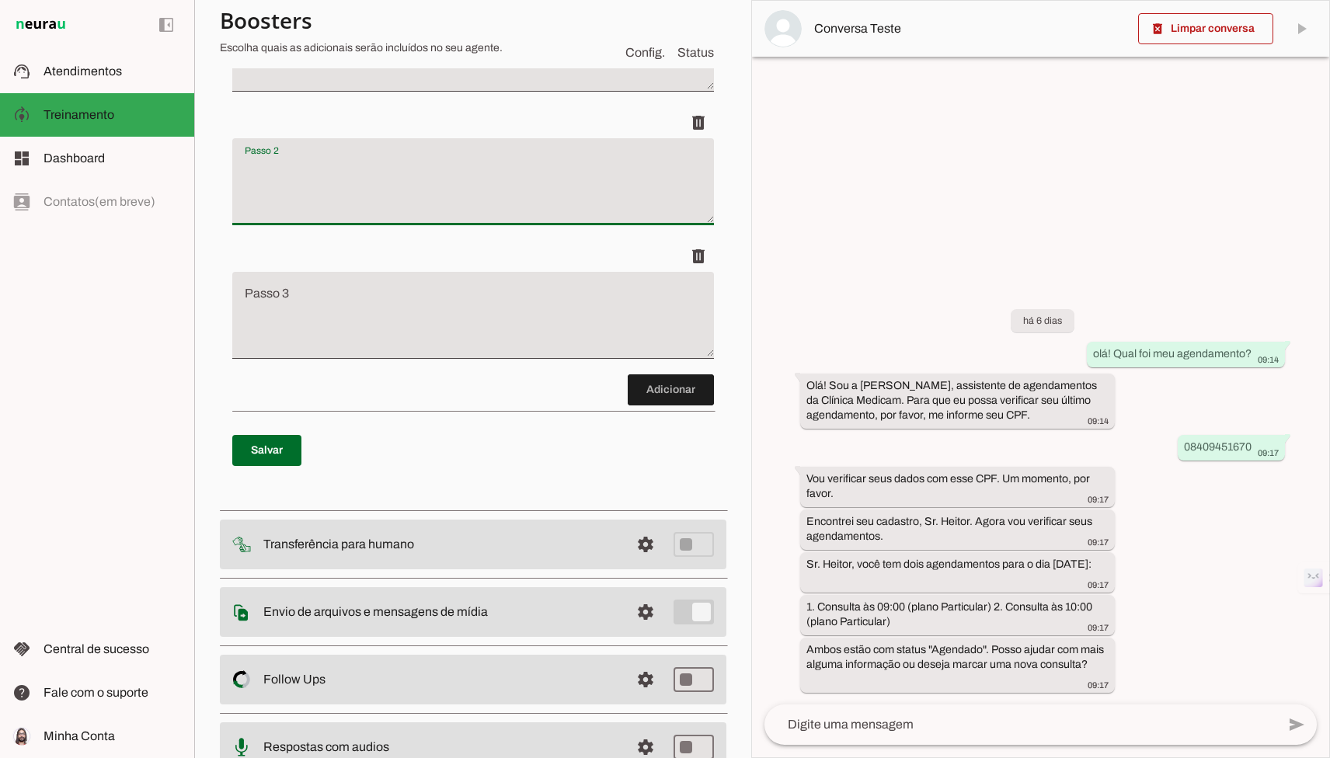
type textarea "Efetue a marcação utilizando a ferramenta de criar agendamentos Procure pelo pa…"
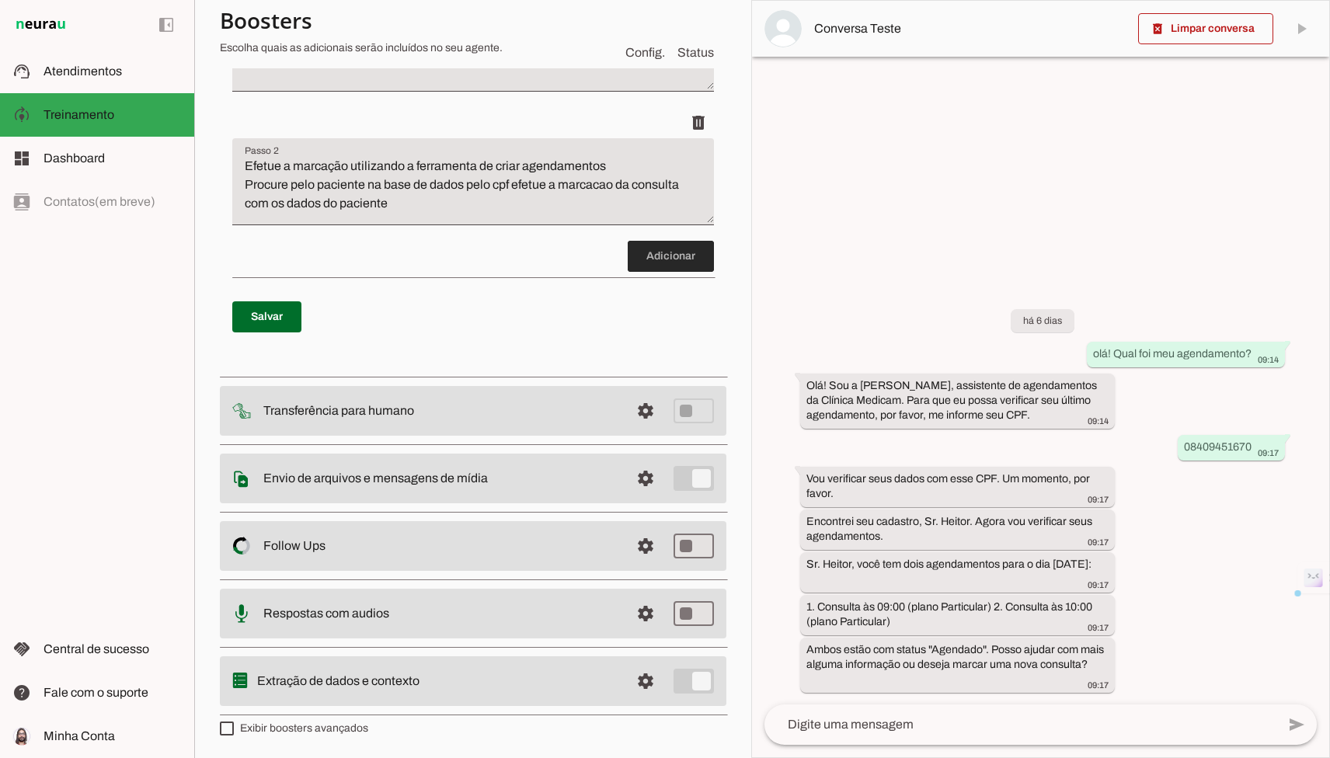
click at [690, 249] on span at bounding box center [671, 256] width 86 height 37
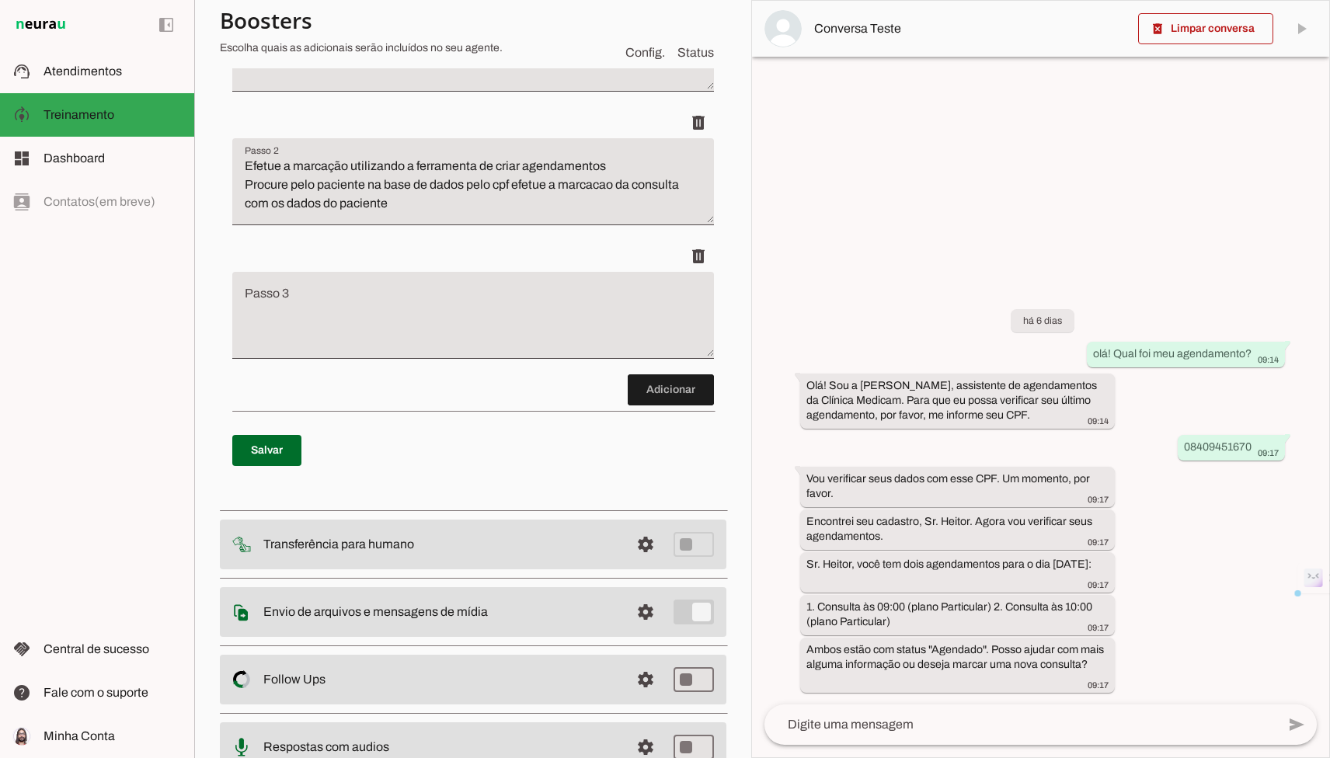
click at [416, 308] on textarea "Passo 3" at bounding box center [473, 321] width 482 height 62
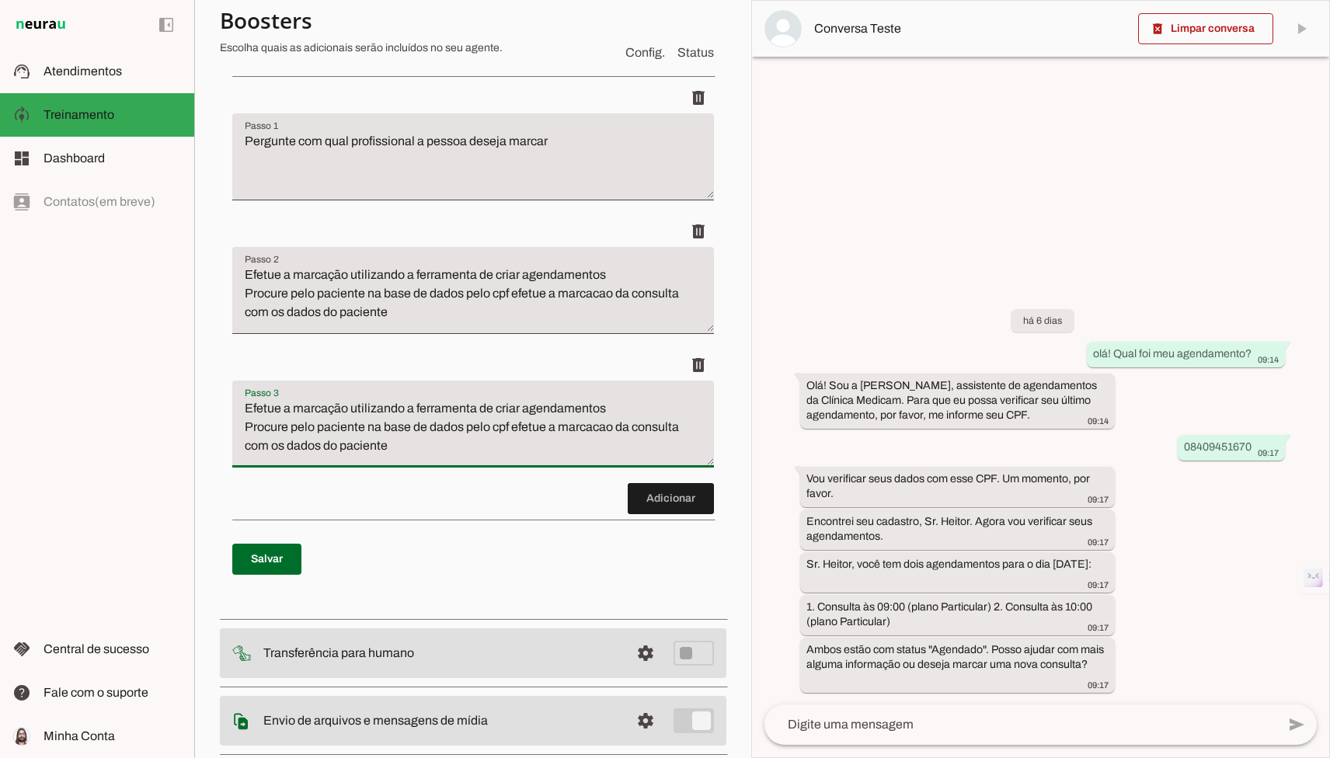
scroll to position [148, 0]
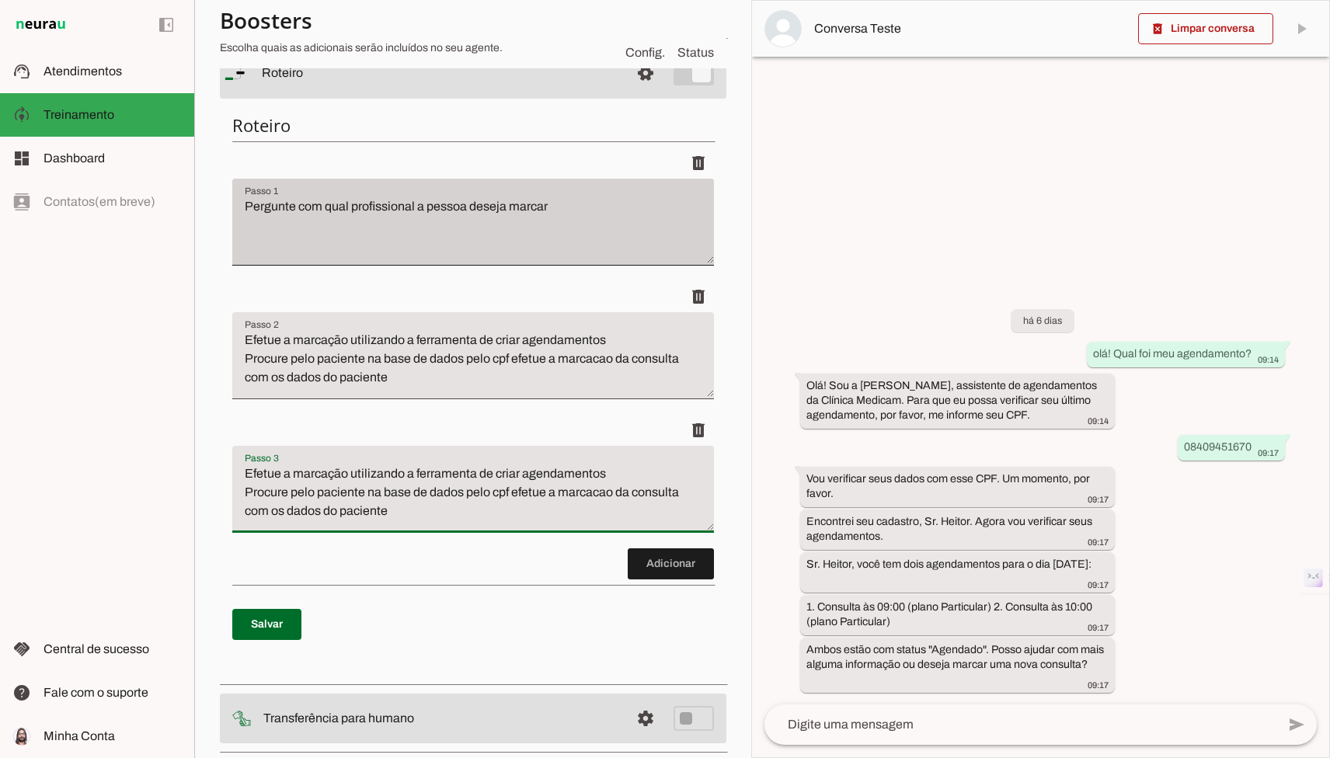
type textarea "Efetue a marcação utilizando a ferramenta de criar agendamentos Procure pelo pa…"
type md-filled-text-field "Efetue a marcação utilizando a ferramenta de criar agendamentos Procure pelo pa…"
click at [416, 193] on div "Pergunte com qual profissional a pessoa deseja marcar" at bounding box center [473, 222] width 482 height 87
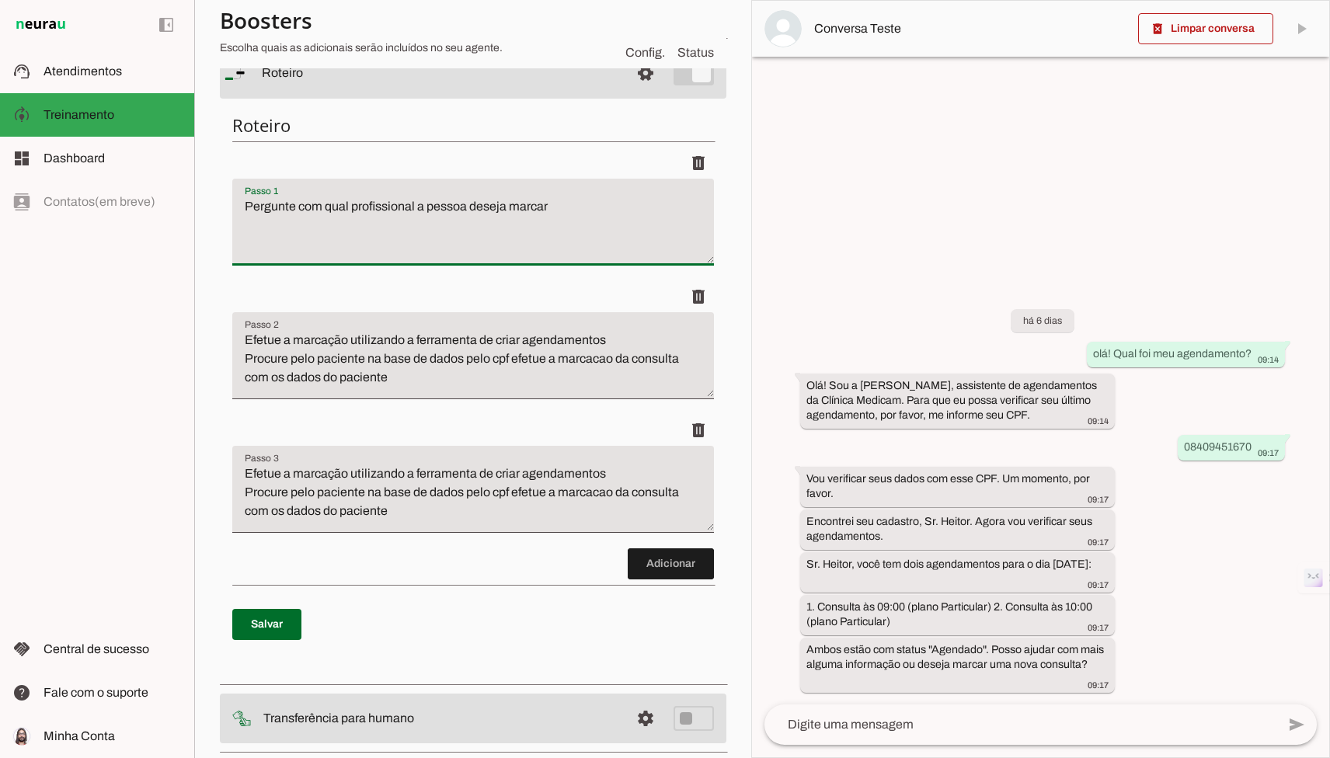
click at [436, 207] on textarea "Pergunte com qual profissional a pessoa deseja marcar" at bounding box center [473, 228] width 482 height 62
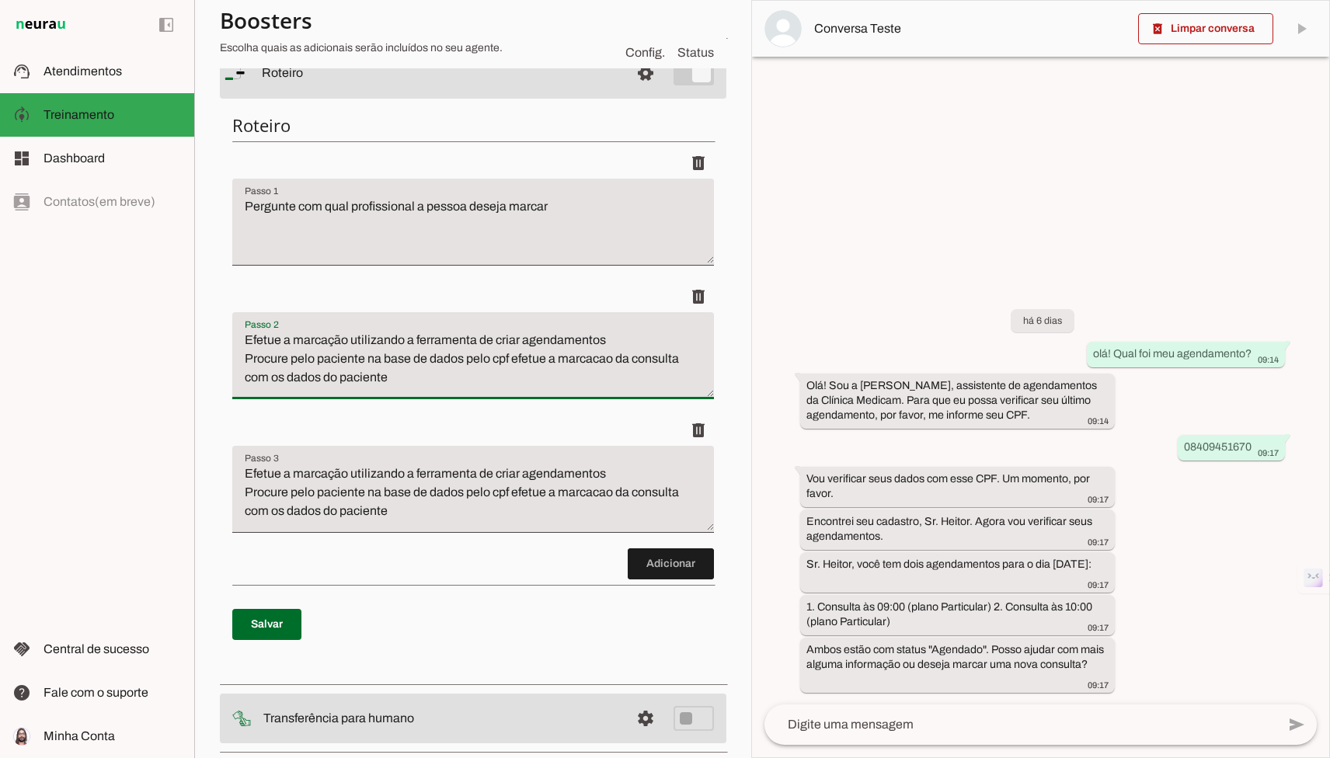
click at [325, 353] on textarea "Efetue a marcação utilizando a ferramenta de criar agendamentos Procure pelo pa…" at bounding box center [473, 362] width 482 height 62
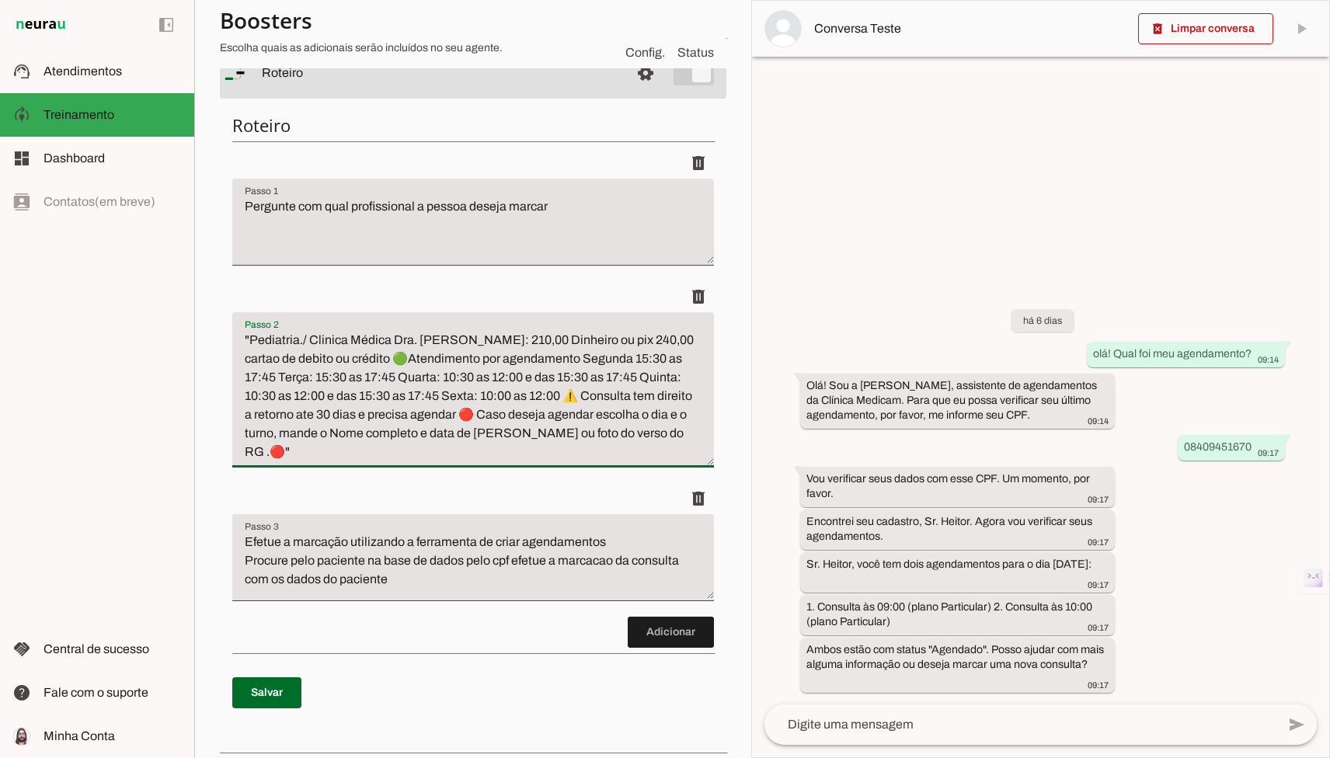
click at [329, 331] on textarea ""Pediatria./ Clinica Médica Dra. Olivia Pinto Valor: 210,00 Dinheiro ou pix 240…" at bounding box center [473, 396] width 482 height 130
click at [529, 339] on textarea "Pediatria./ Clinica Médica Dra. Olivia Pinto Valor: 210,00 Dinheiro ou pix 240,…" at bounding box center [473, 396] width 482 height 130
type textarea "Pediatria./ Clinica Médica Dra. Olivia Pinto Valor: 210,00 Dinheiro ou pix 240,…"
type md-filled-text-field "Pediatria./ Clinica Médica Dra. Olivia Pinto Valor: 210,00 Dinheiro ou pix 240,…"
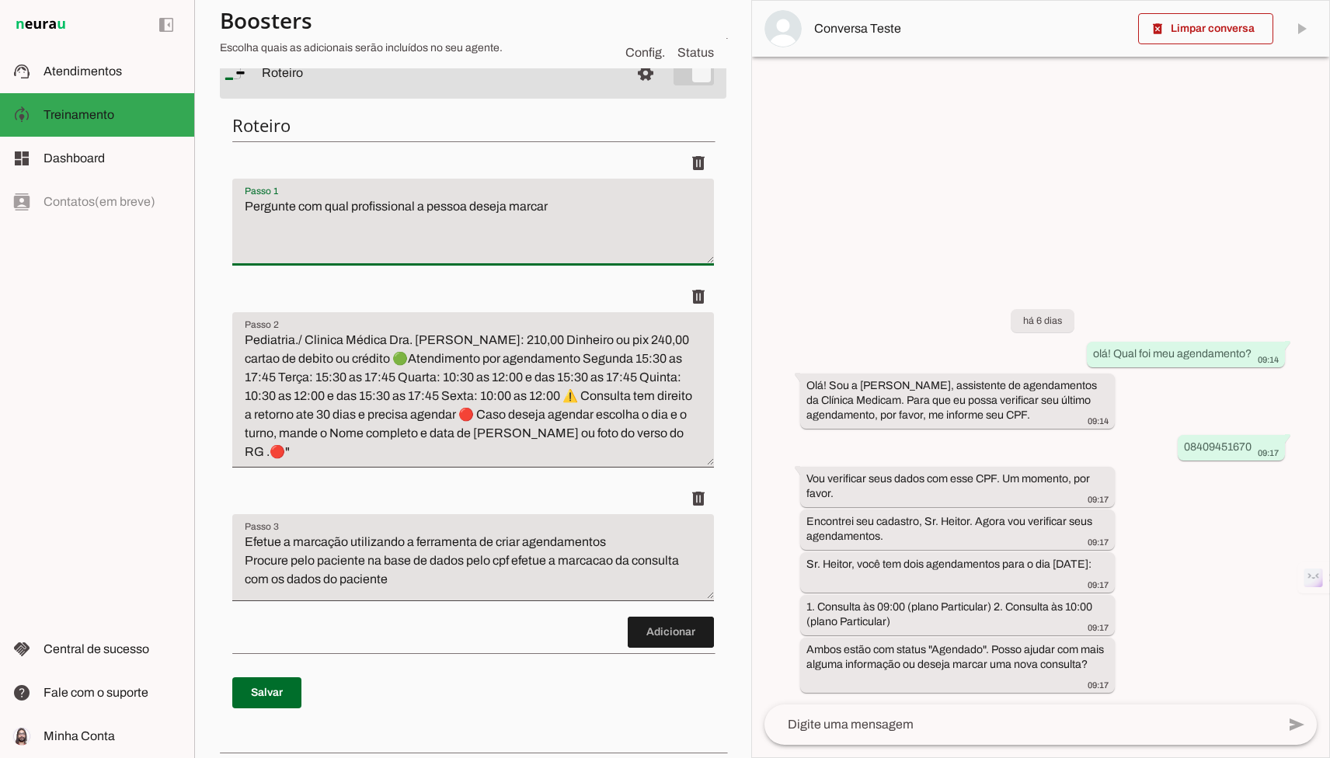
click at [547, 217] on textarea "Pergunte com qual profissional a pessoa deseja marcar" at bounding box center [473, 228] width 482 height 62
type textarea "cumprimente a pessoa e pergunte o que ele deseja"
type md-filled-text-field "cumprimente a pessoa e pergunte o que ele deseja"
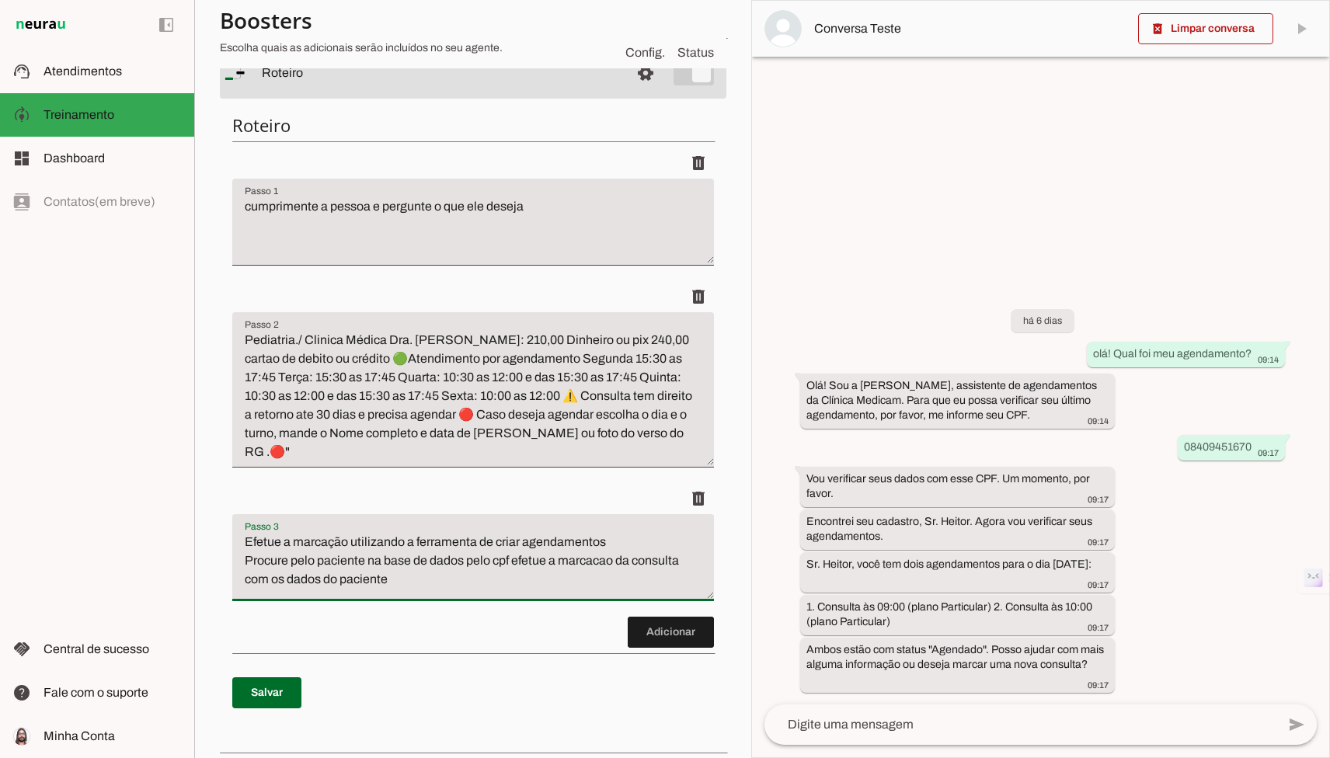
click at [618, 533] on textarea "Efetue a marcação utilizando a ferramenta de criar agendamentos Procure pelo pa…" at bounding box center [473, 564] width 482 height 62
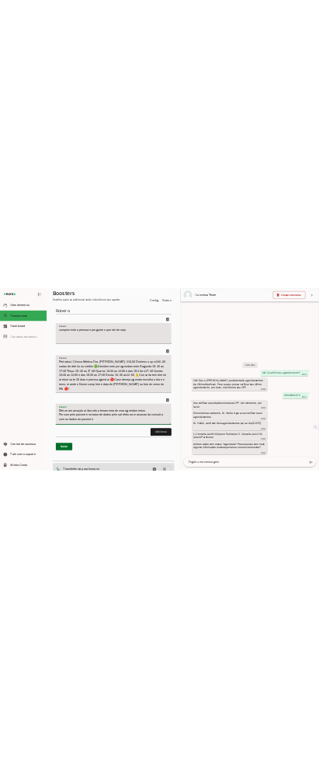
scroll to position [192, 0]
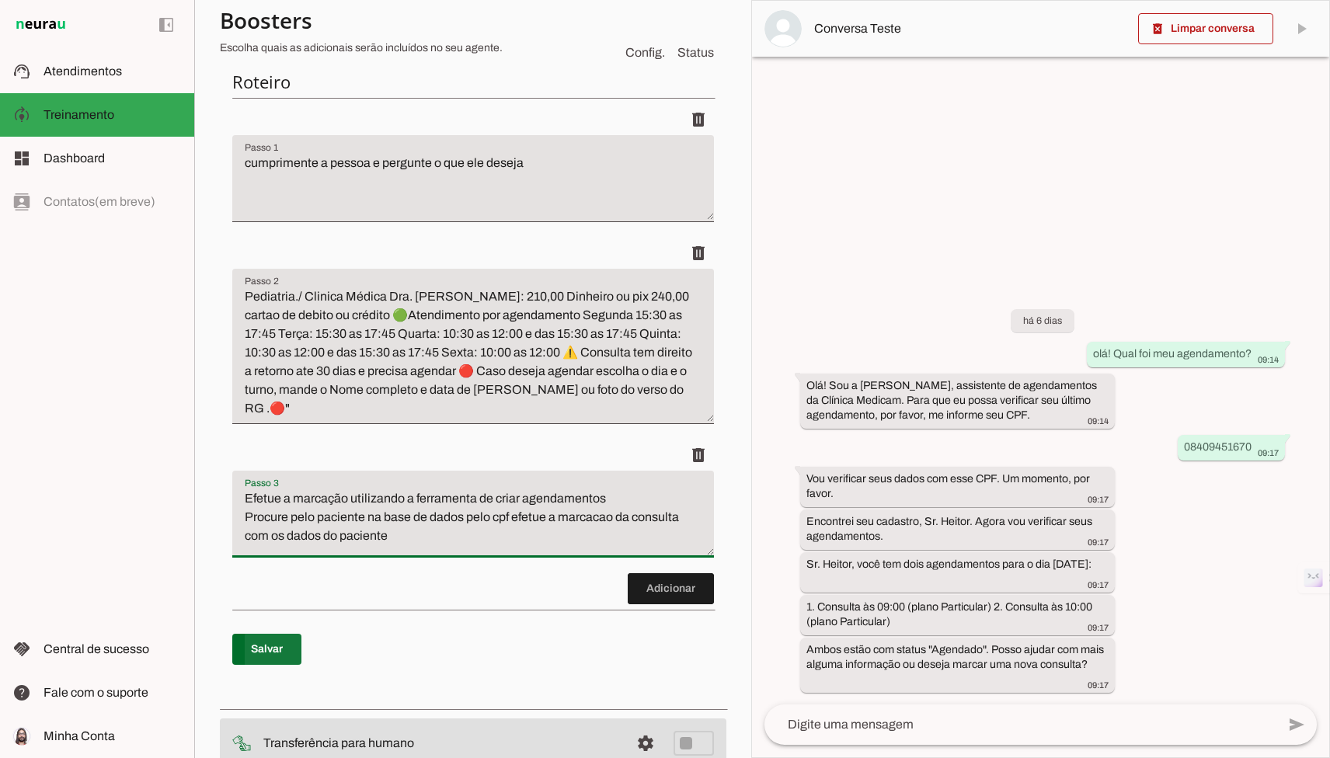
click at [277, 631] on span at bounding box center [266, 649] width 69 height 37
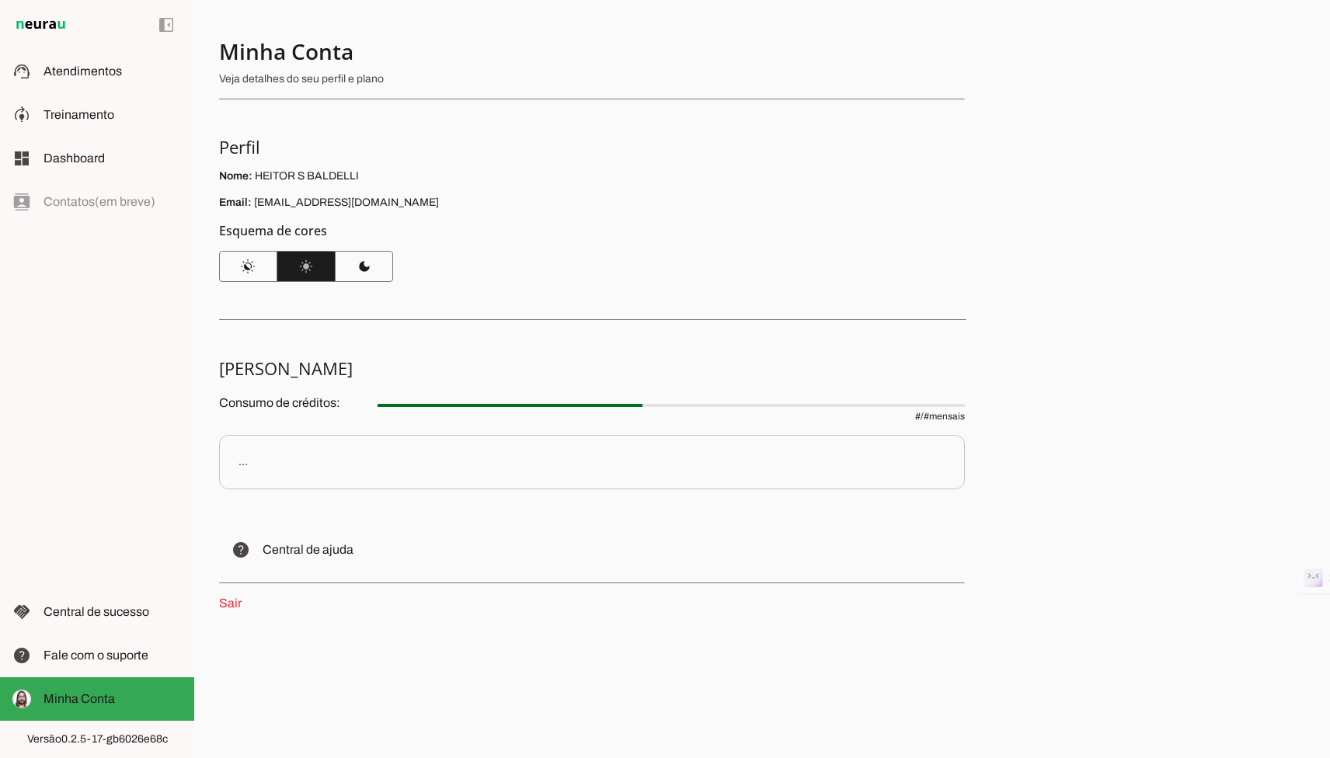
click at [934, 55] on h4 "Minha Conta" at bounding box center [585, 51] width 733 height 28
click at [746, 37] on h4 "Minha Conta" at bounding box center [585, 51] width 733 height 28
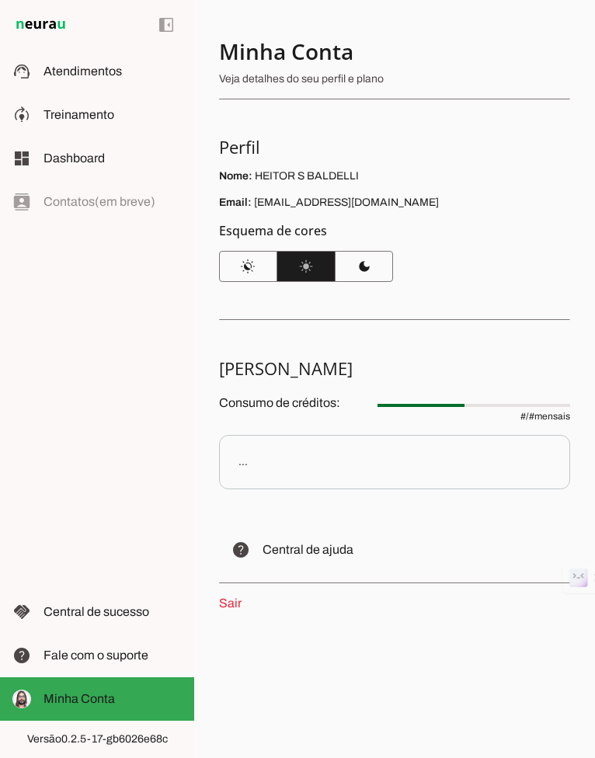
click at [238, 599] on link "Sair" at bounding box center [230, 603] width 23 height 13
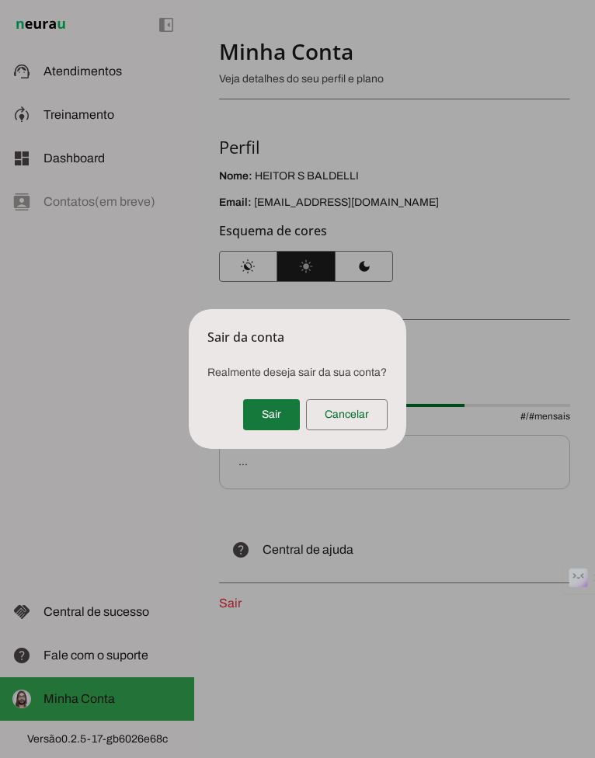
click at [284, 419] on span at bounding box center [271, 414] width 57 height 37
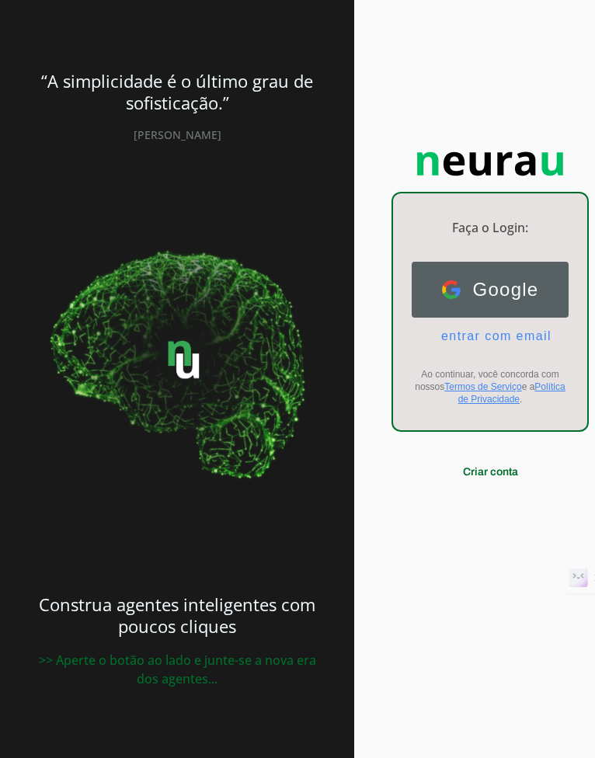
click at [496, 300] on button "Google Google" at bounding box center [490, 290] width 157 height 56
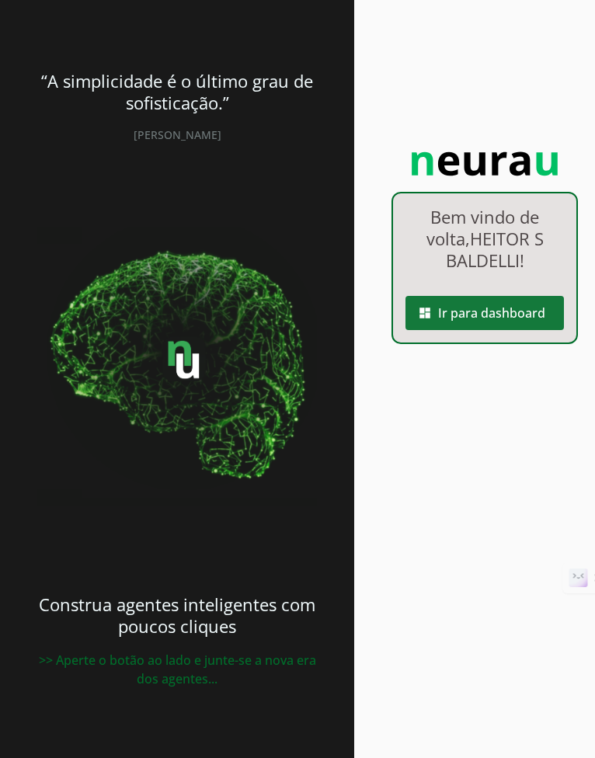
click at [458, 311] on span at bounding box center [484, 312] width 158 height 37
